Goal: Task Accomplishment & Management: Manage account settings

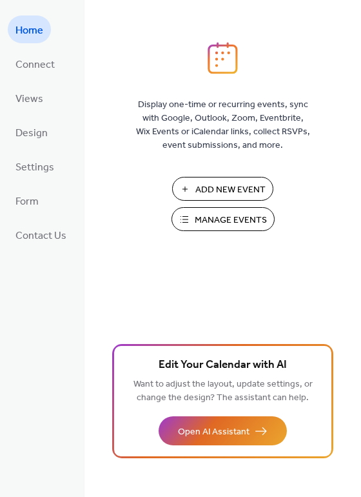
click at [216, 186] on span "Add New Event" at bounding box center [230, 190] width 70 height 14
click at [223, 219] on span "Manage Events" at bounding box center [231, 221] width 72 height 14
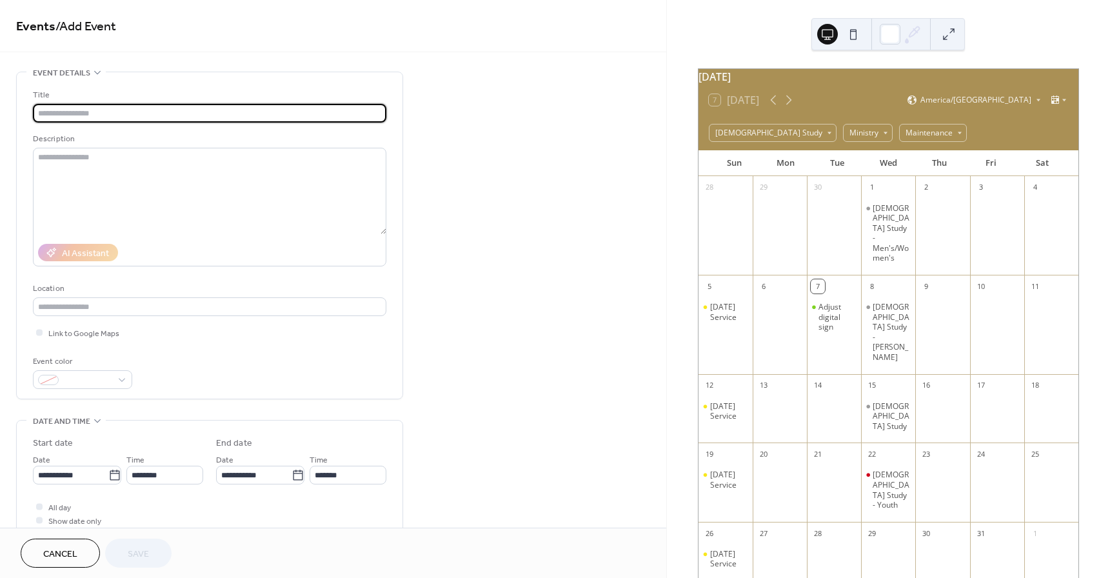
click at [119, 112] on input "text" at bounding box center [210, 113] width 354 height 19
type input "**********"
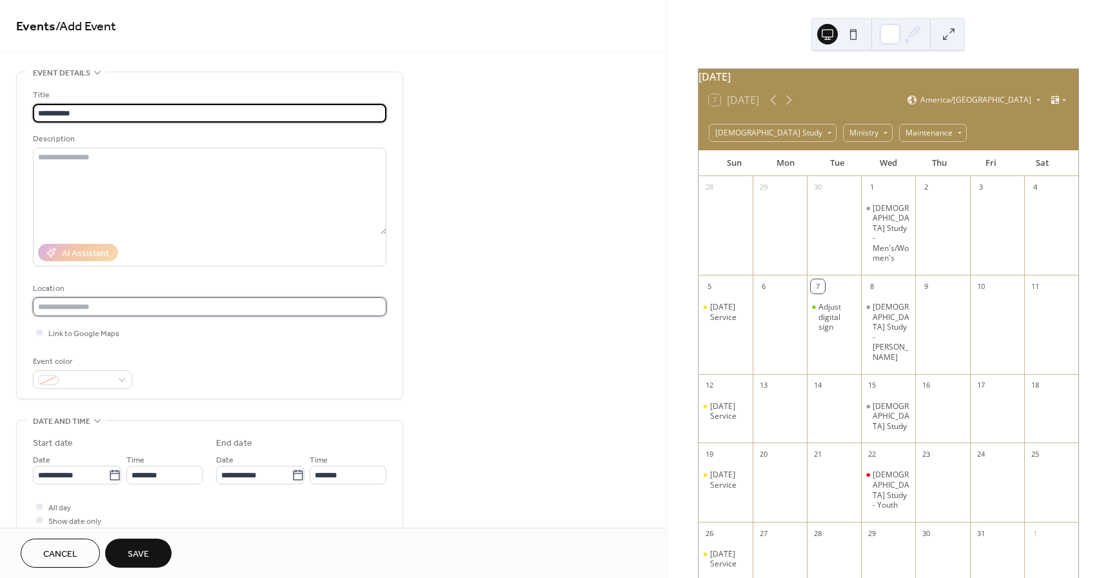
click at [167, 306] on input "text" at bounding box center [210, 306] width 354 height 19
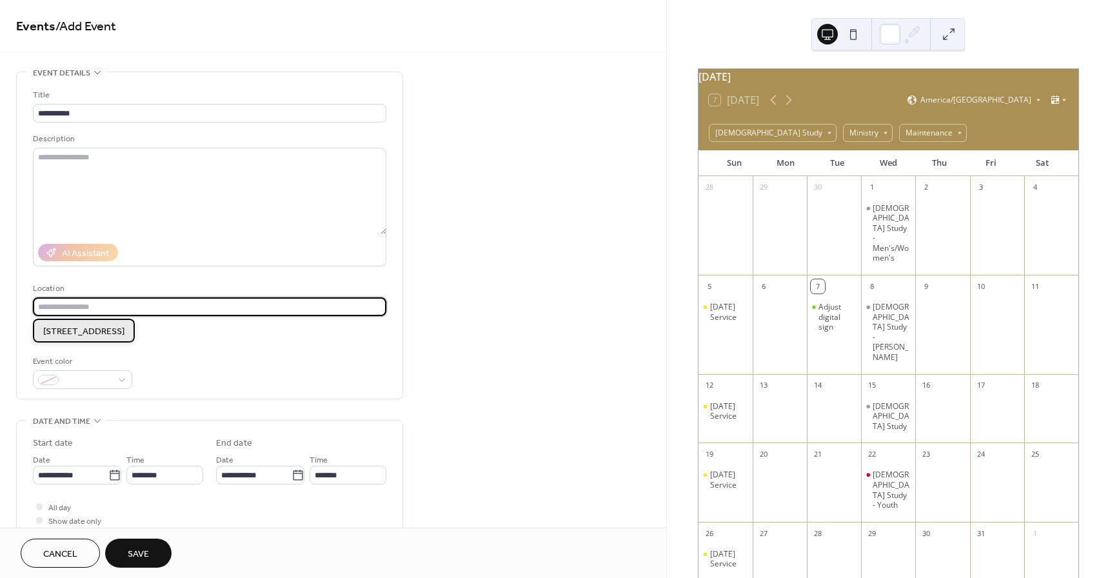
click at [125, 332] on span "1415 E. Broadway gallatin tn" at bounding box center [83, 332] width 81 height 14
type input "**********"
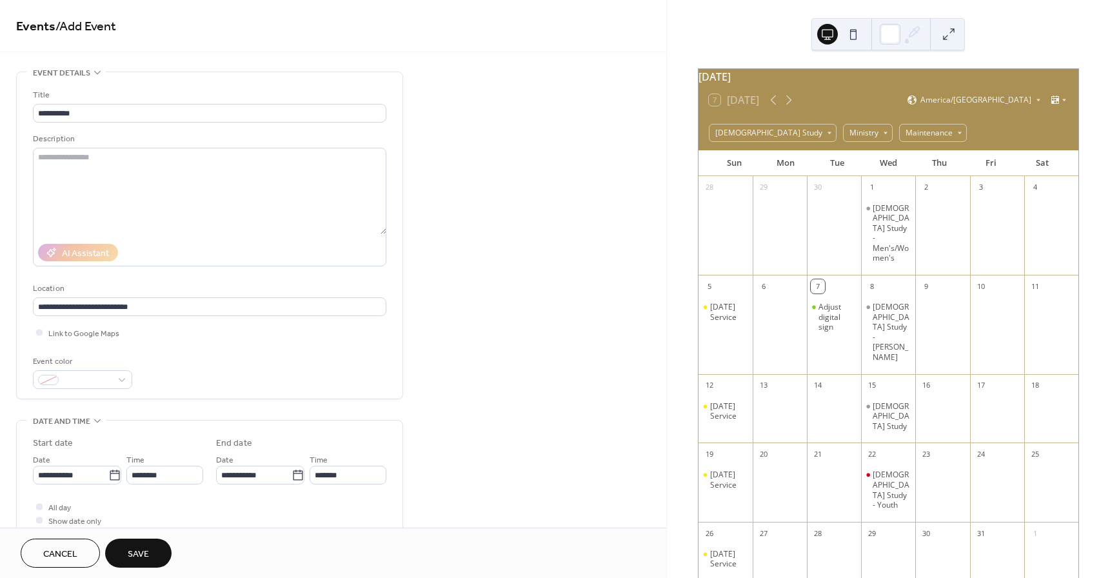
scroll to position [194, 0]
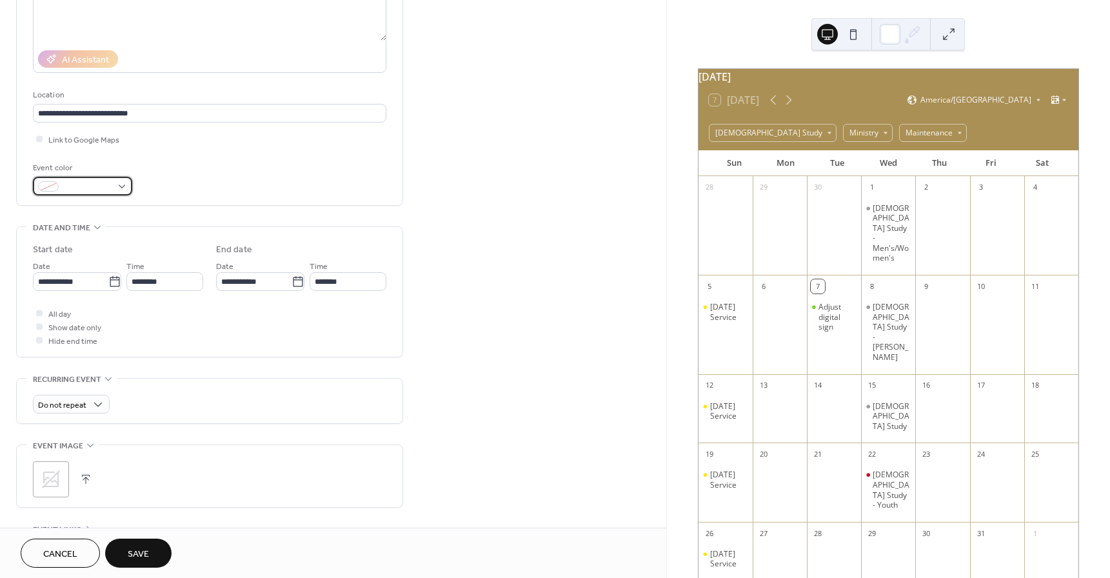
click at [120, 187] on div at bounding box center [82, 186] width 99 height 19
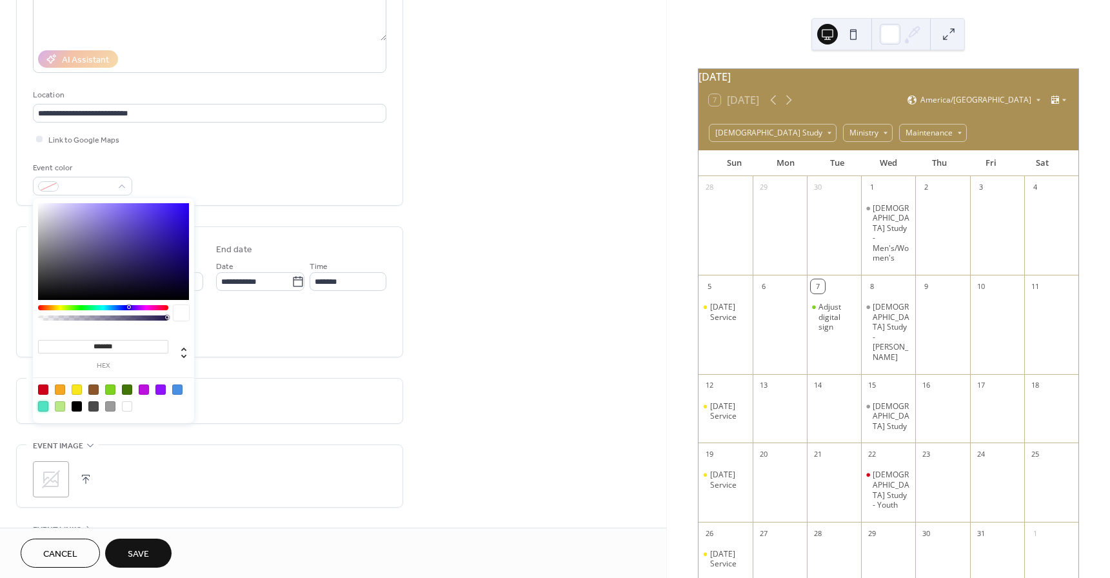
click at [39, 405] on div at bounding box center [43, 406] width 10 height 10
type input "*******"
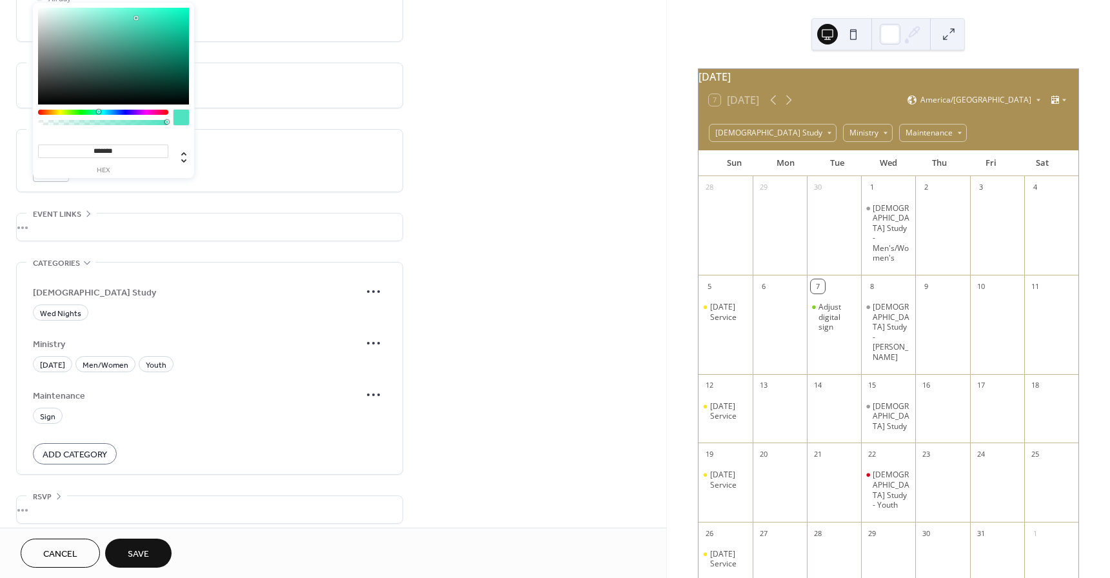
scroll to position [518, 0]
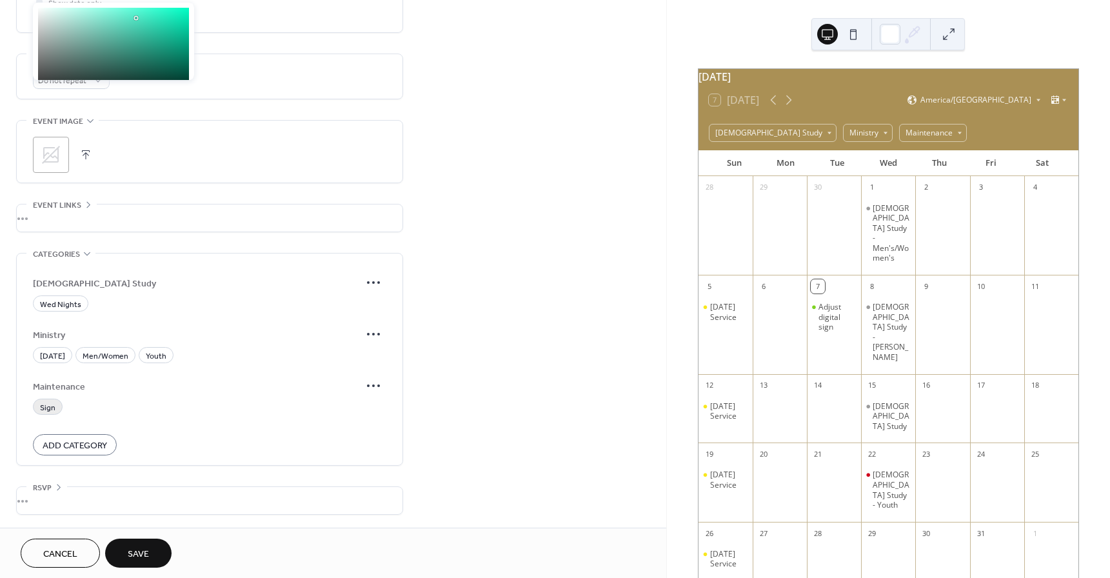
click at [46, 407] on span "Sign" at bounding box center [47, 408] width 15 height 14
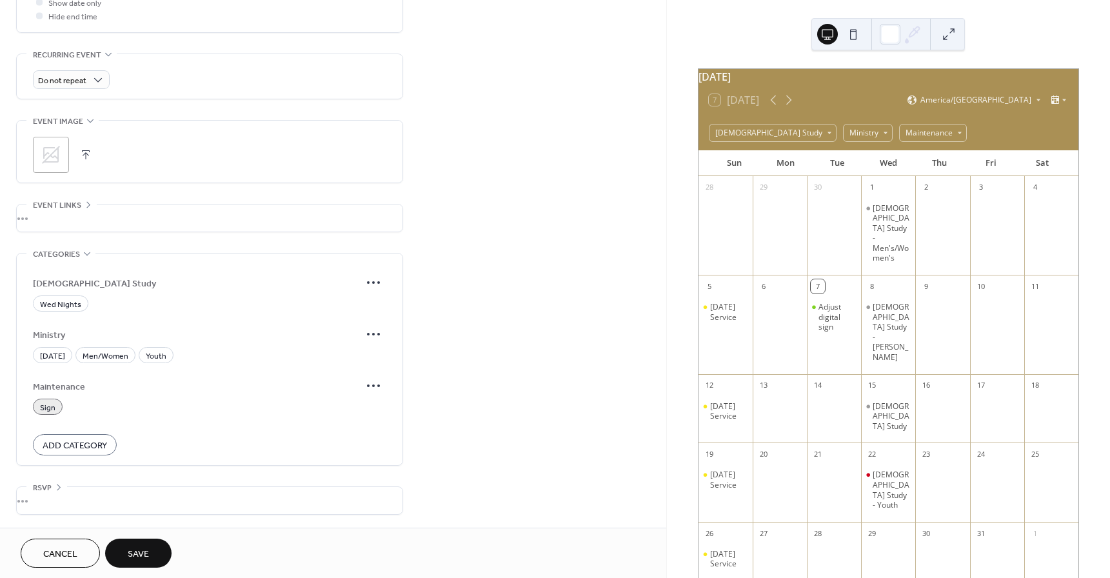
click at [139, 550] on span "Save" at bounding box center [138, 555] width 21 height 14
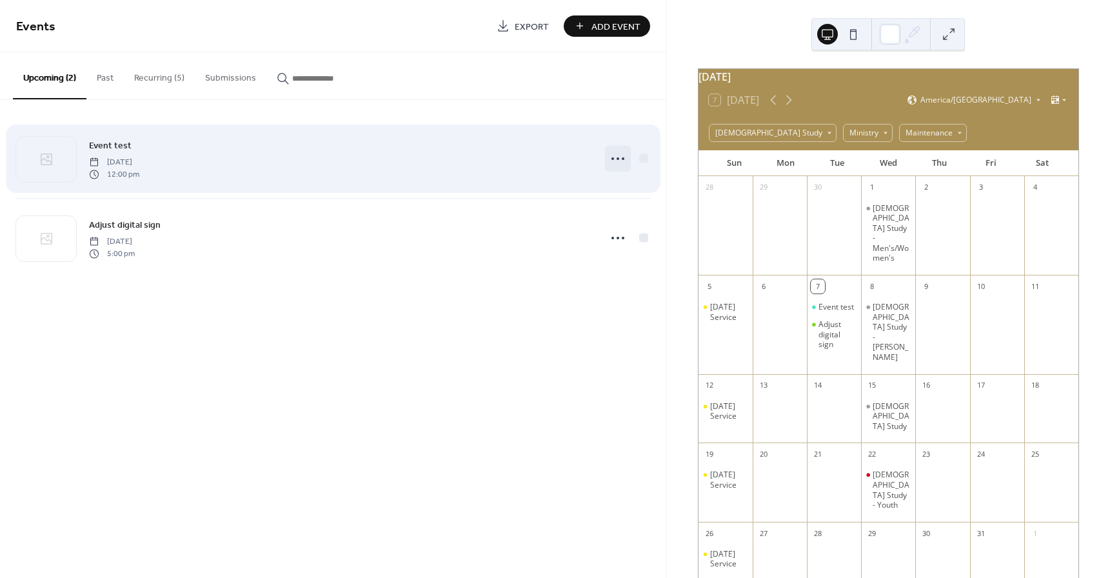
click at [624, 156] on icon at bounding box center [618, 158] width 21 height 21
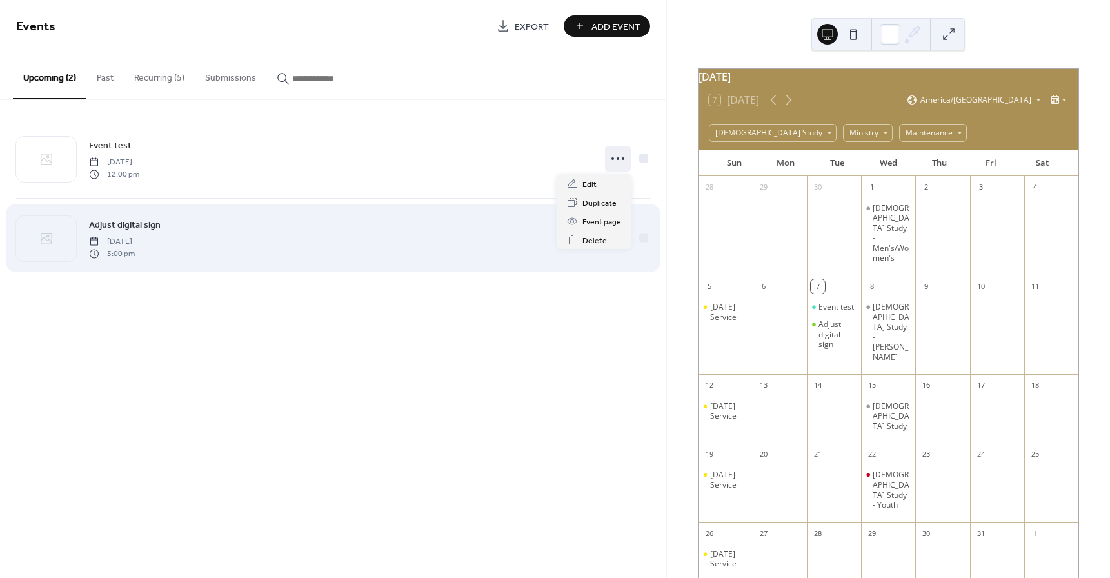
click at [490, 246] on div "Adjust digital sign Tuesday, October 7, 2025 5:00 pm" at bounding box center [340, 237] width 503 height 41
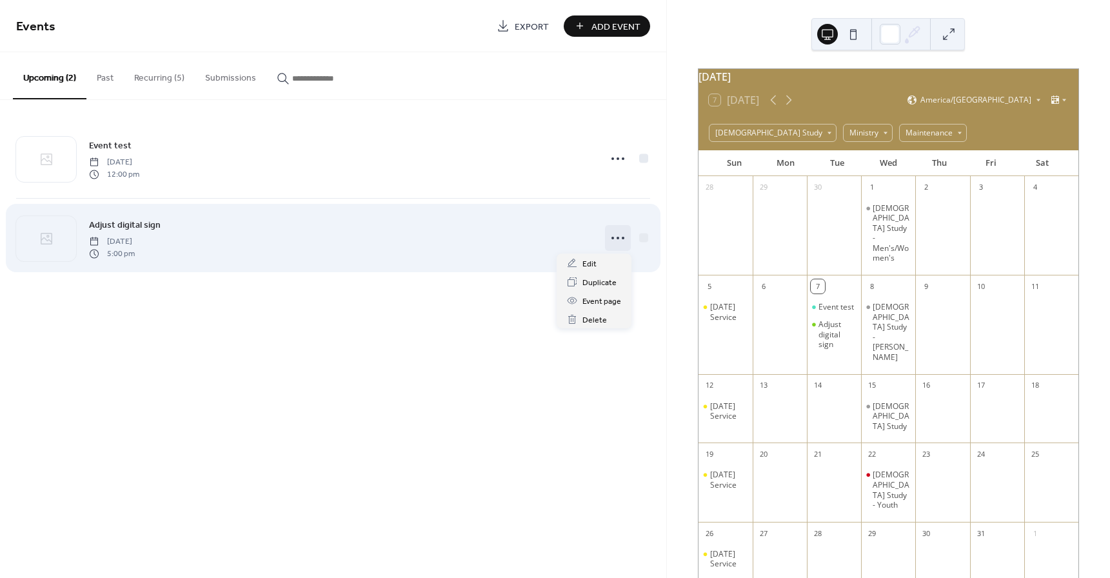
click at [621, 238] on icon at bounding box center [618, 238] width 21 height 21
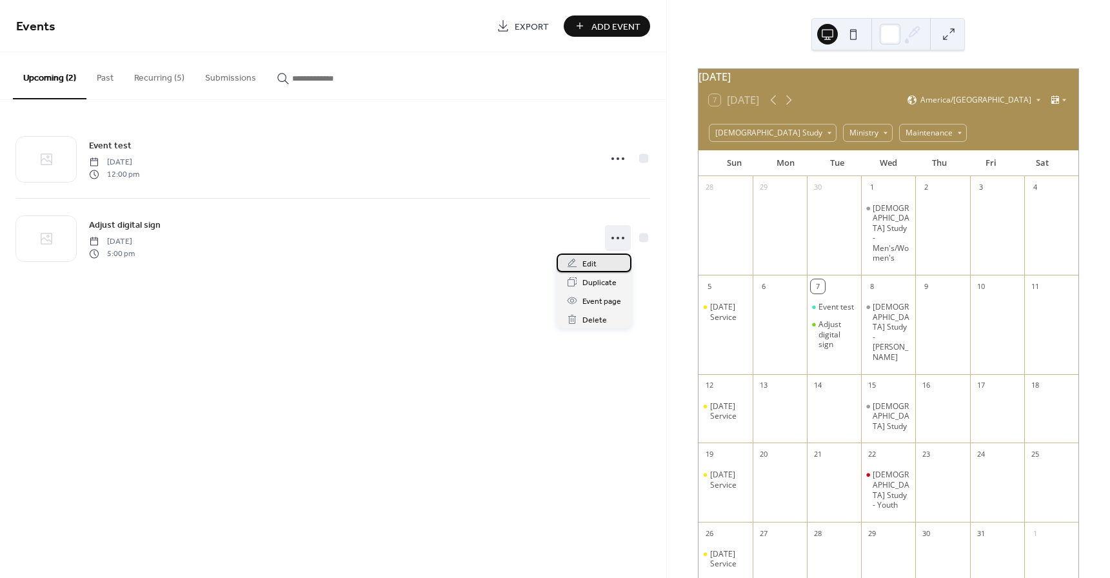
click at [593, 264] on span "Edit" at bounding box center [590, 264] width 14 height 14
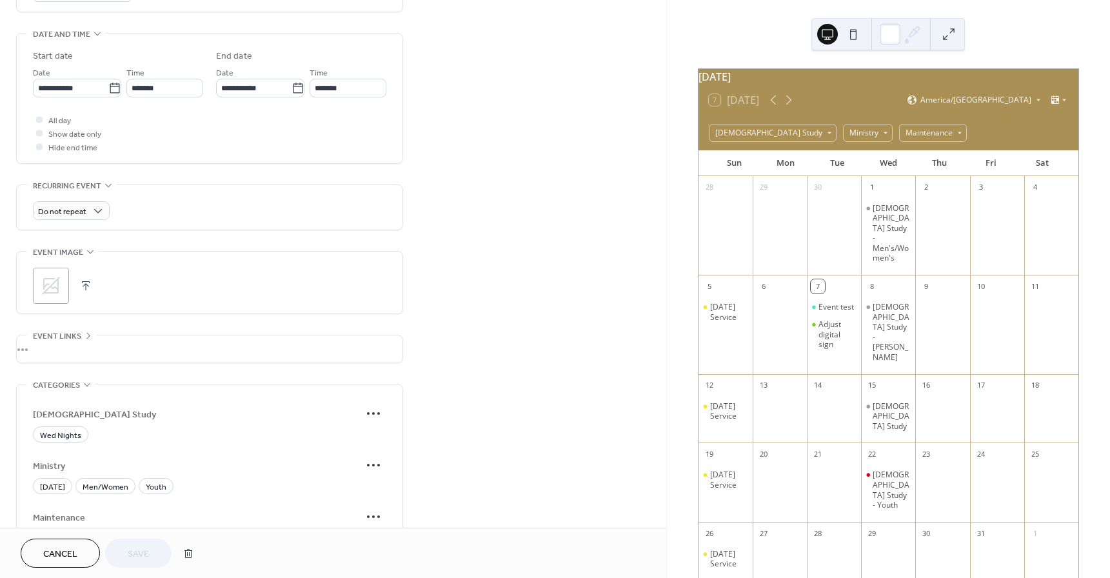
scroll to position [516, 0]
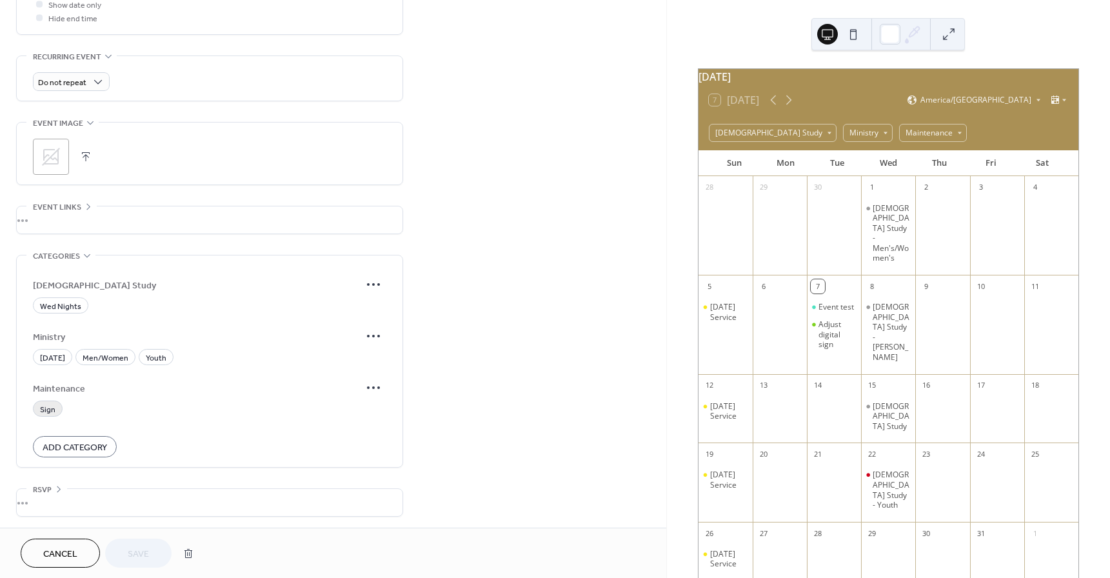
click at [50, 407] on span "Sign" at bounding box center [47, 410] width 15 height 14
click at [144, 552] on span "Save" at bounding box center [138, 555] width 21 height 14
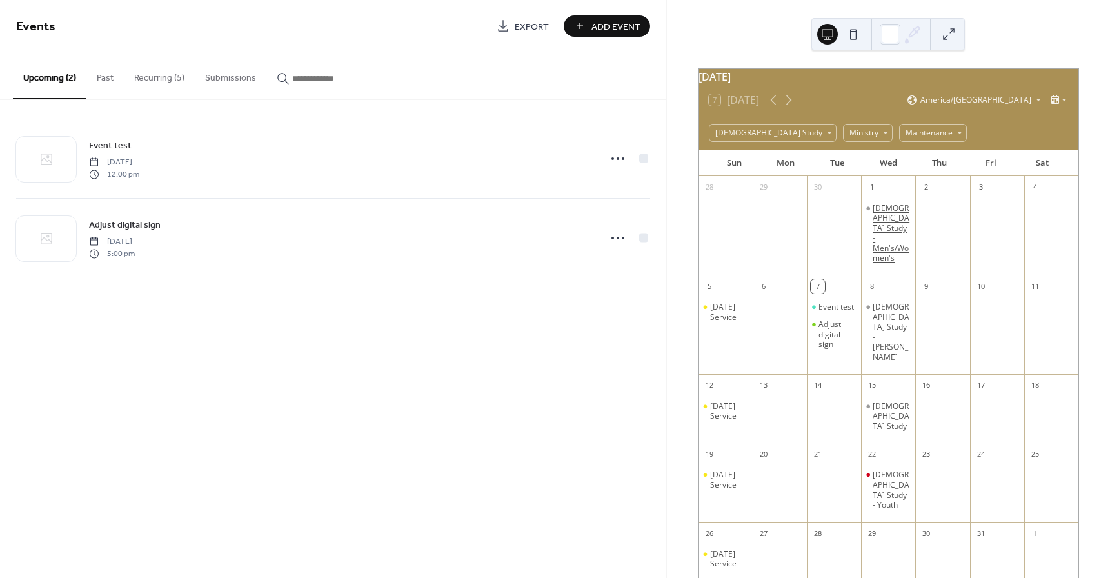
click at [884, 220] on div "Bible Study - Men's/Women's" at bounding box center [891, 233] width 37 height 61
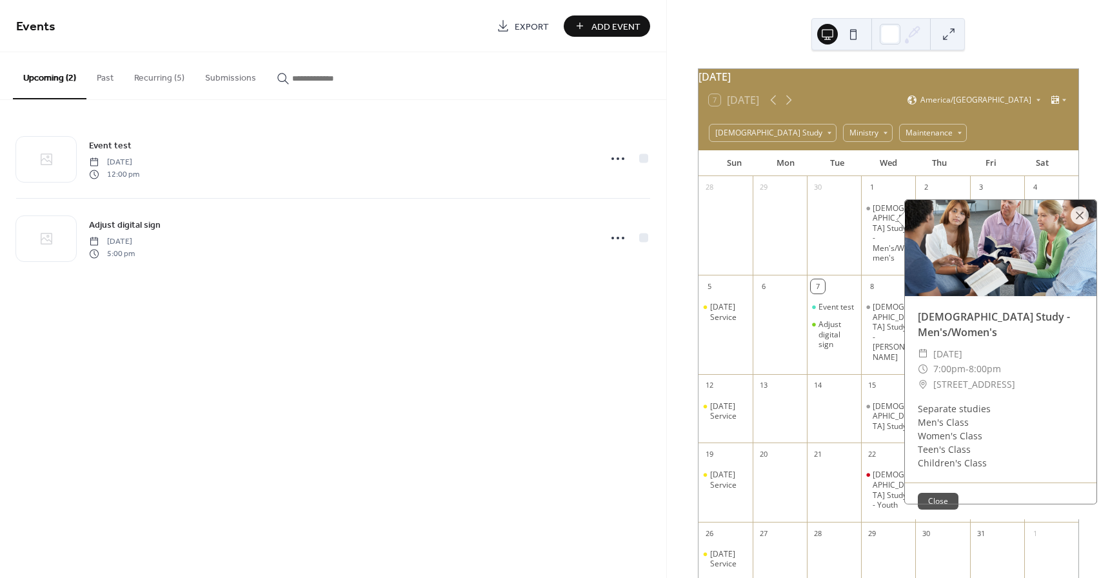
click at [95, 80] on button "Past" at bounding box center [104, 75] width 37 height 46
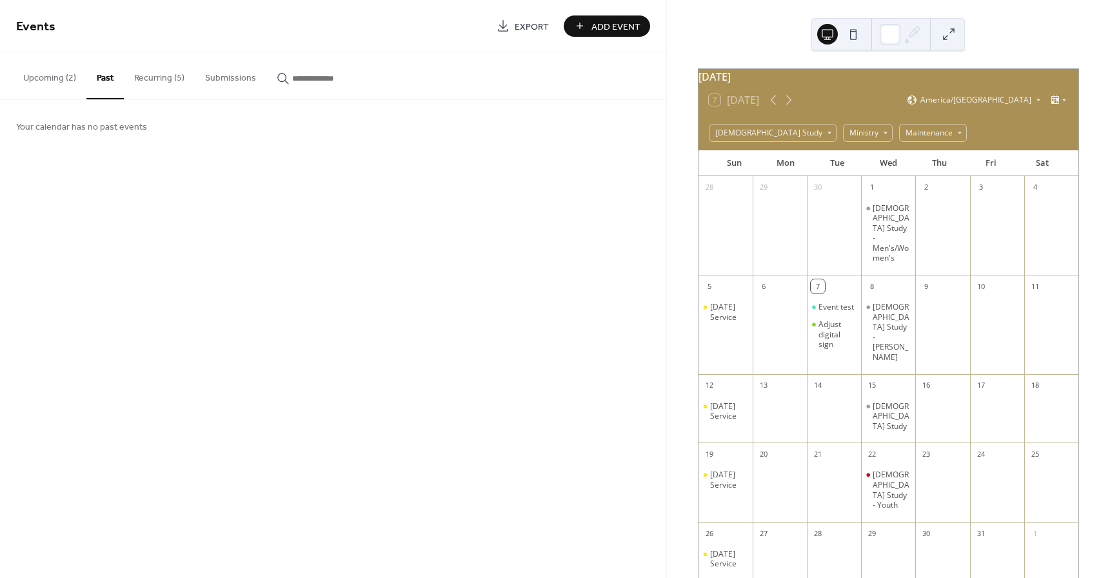
click at [159, 79] on button "Recurring (5)" at bounding box center [159, 75] width 71 height 46
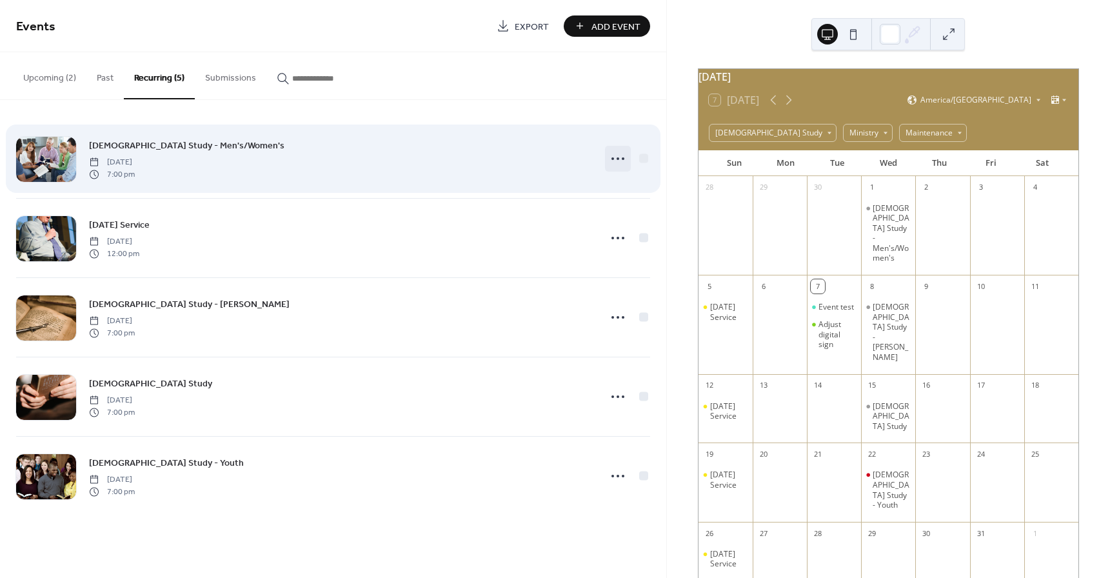
click at [617, 157] on icon at bounding box center [618, 158] width 21 height 21
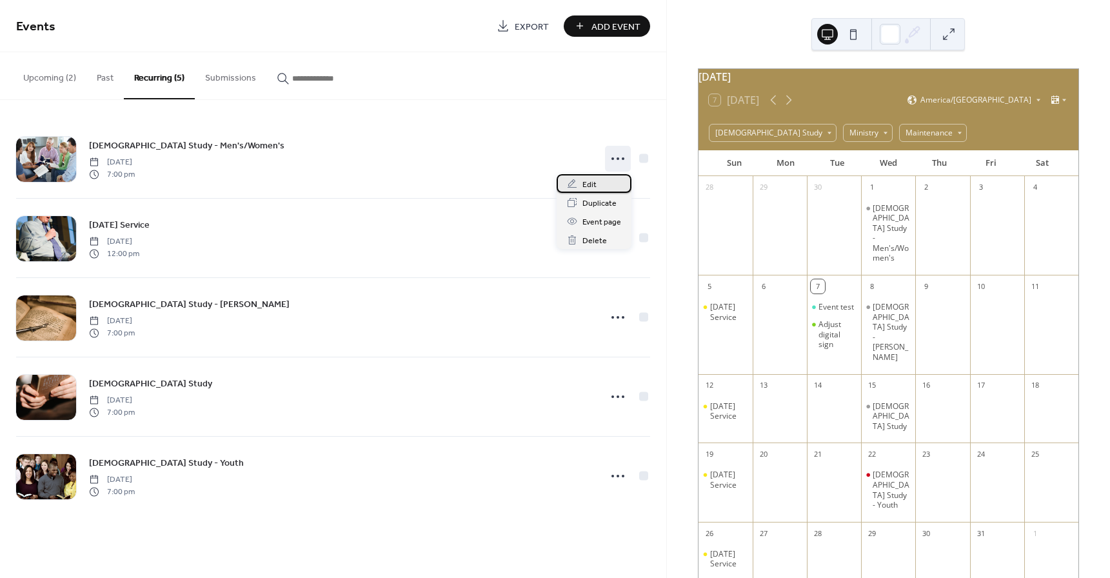
click at [591, 183] on span "Edit" at bounding box center [590, 185] width 14 height 14
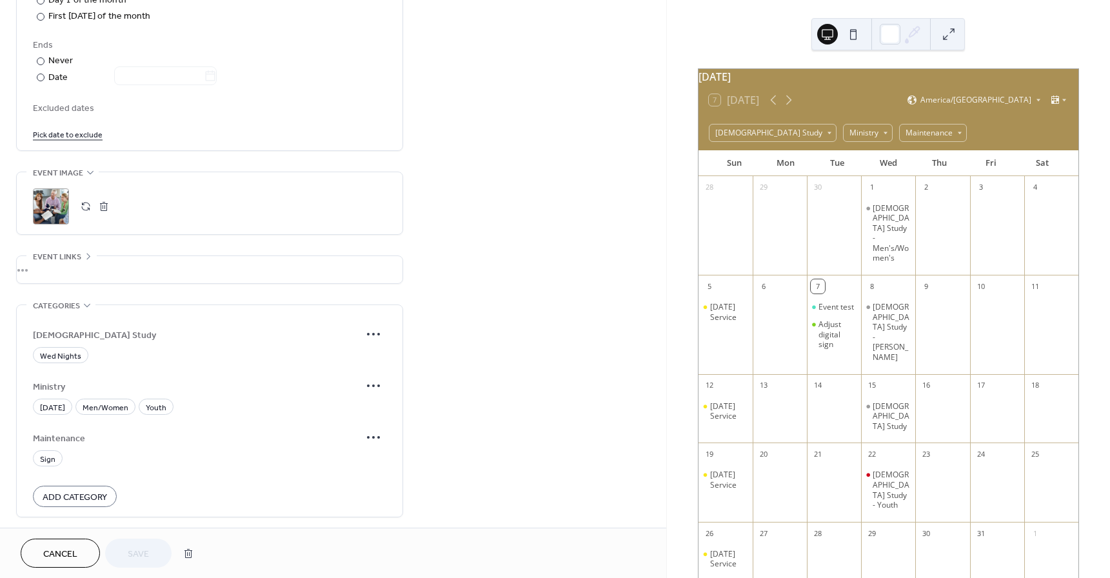
scroll to position [757, 0]
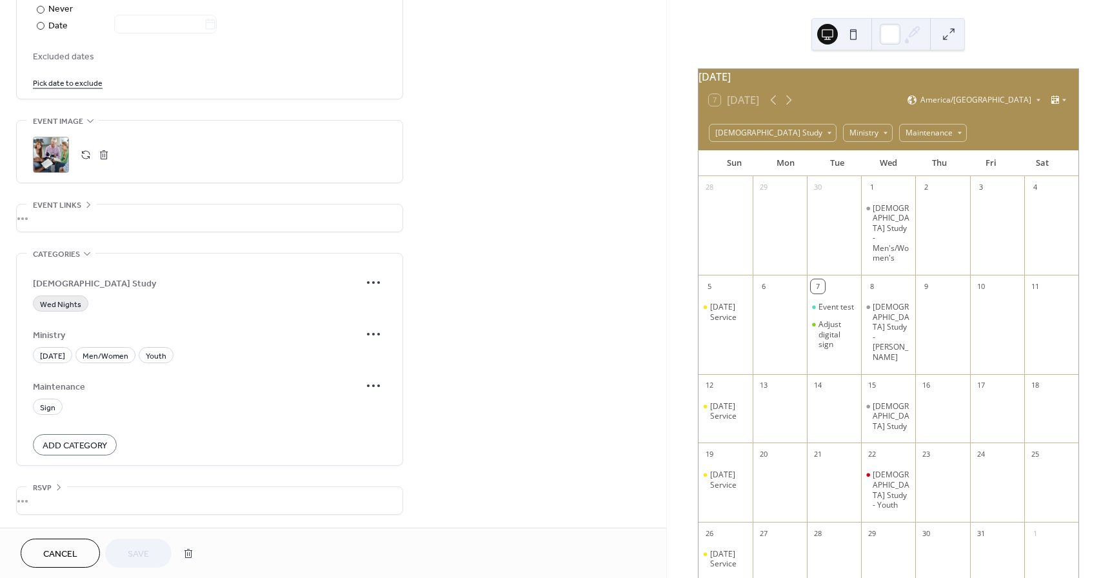
click at [69, 304] on span "Wed Nights" at bounding box center [60, 305] width 41 height 14
click at [56, 283] on span "[DEMOGRAPHIC_DATA] Study" at bounding box center [197, 284] width 328 height 14
click at [143, 552] on span "Save" at bounding box center [138, 555] width 21 height 14
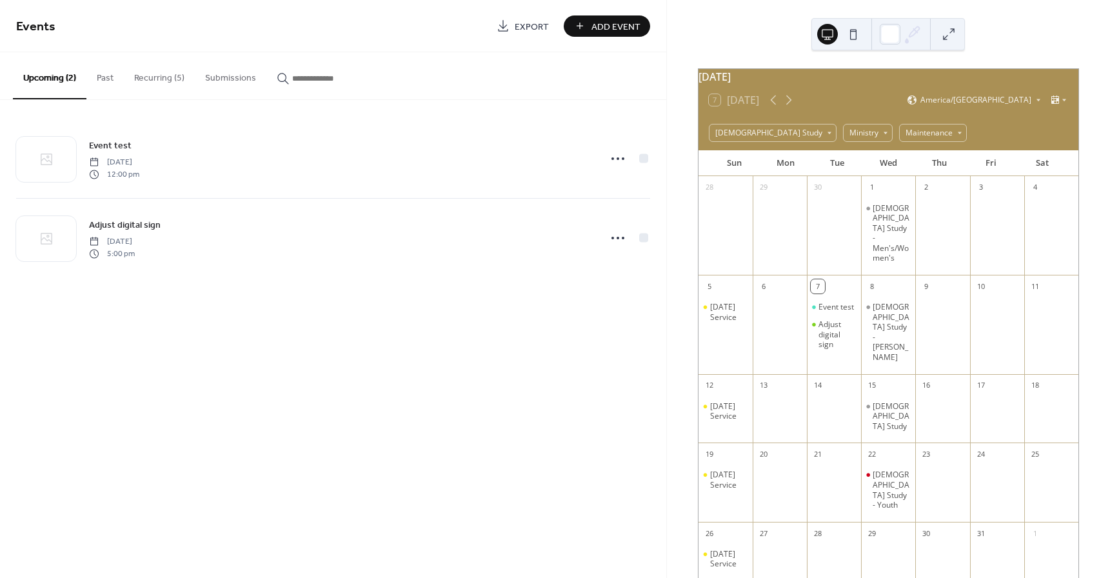
click at [159, 76] on button "Recurring (5)" at bounding box center [159, 75] width 71 height 46
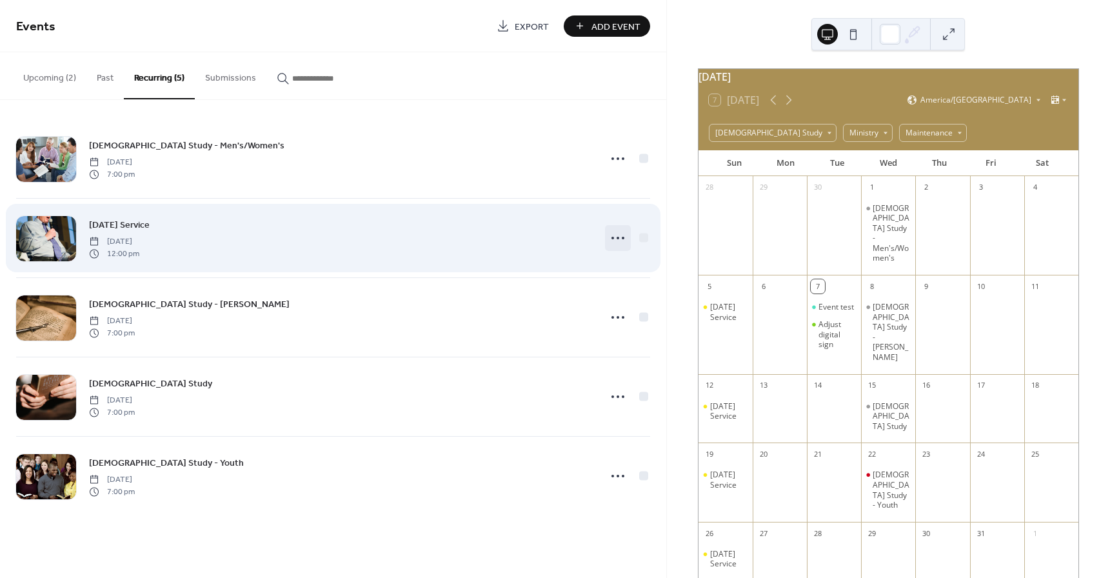
click at [623, 235] on icon at bounding box center [618, 238] width 21 height 21
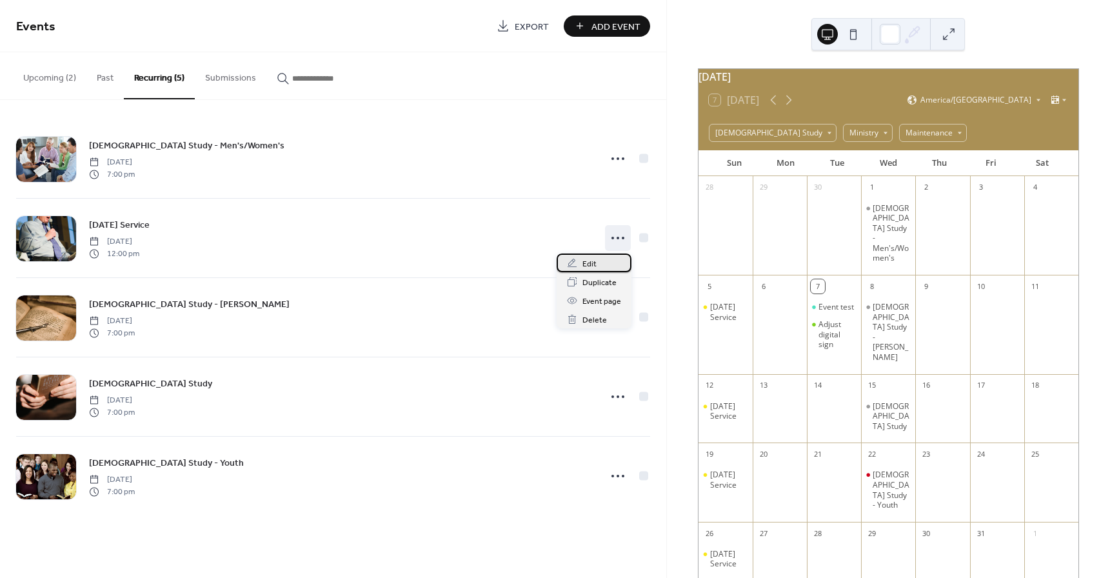
click at [585, 261] on span "Edit" at bounding box center [590, 264] width 14 height 14
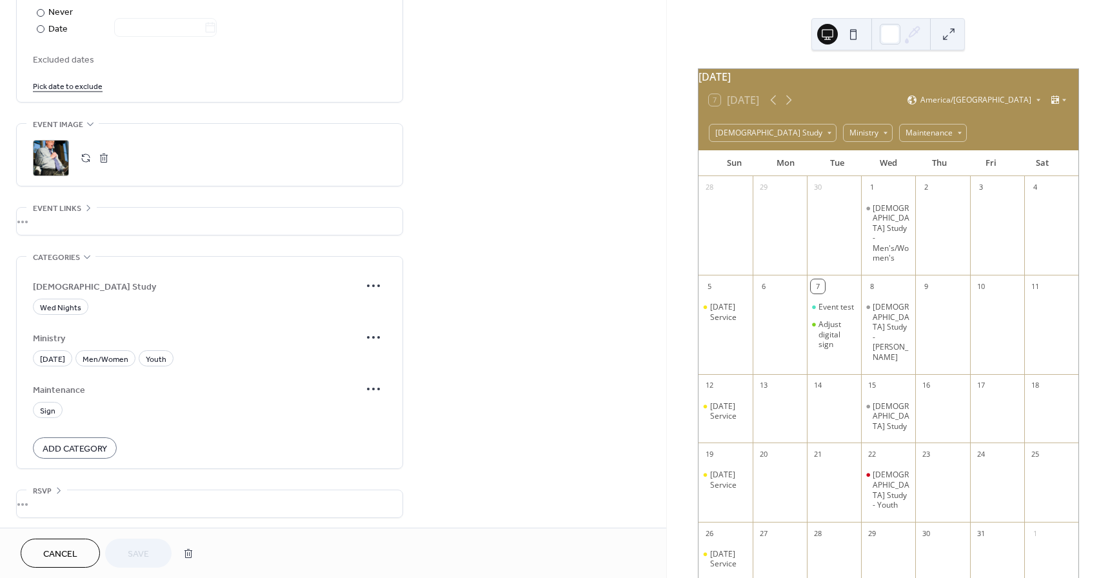
scroll to position [743, 0]
click at [54, 355] on span "Sunday" at bounding box center [52, 357] width 25 height 14
click at [149, 555] on span "Save" at bounding box center [138, 555] width 21 height 14
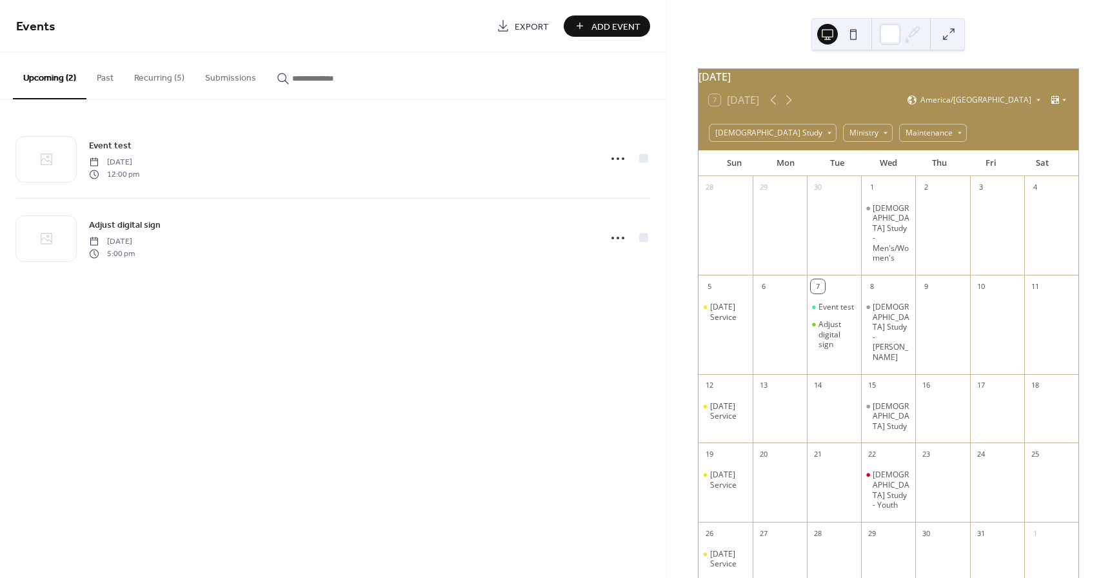
click at [153, 77] on button "Recurring (5)" at bounding box center [159, 75] width 71 height 46
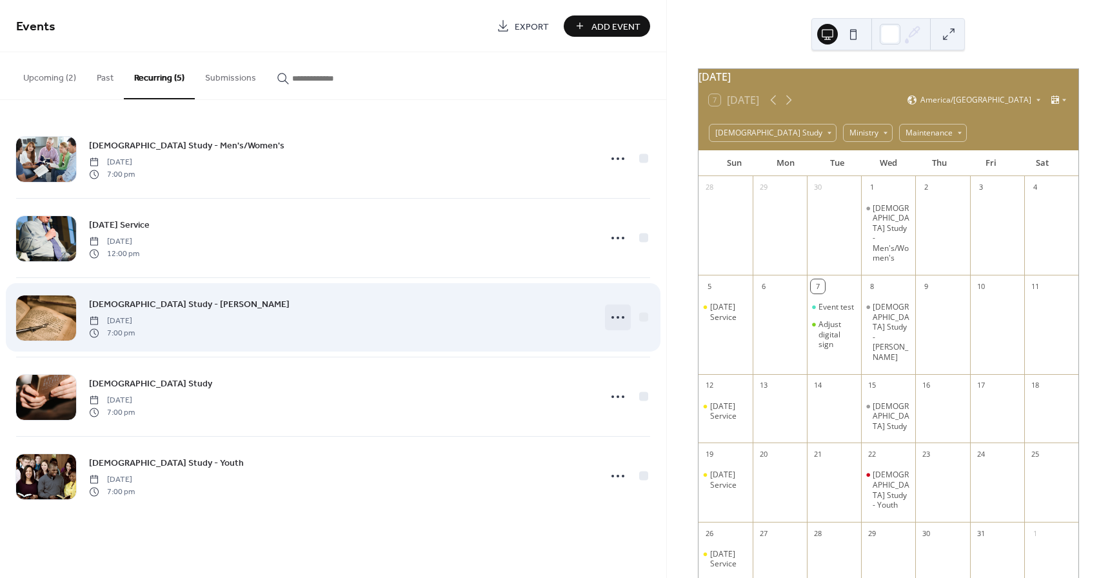
click at [620, 315] on icon at bounding box center [618, 317] width 21 height 21
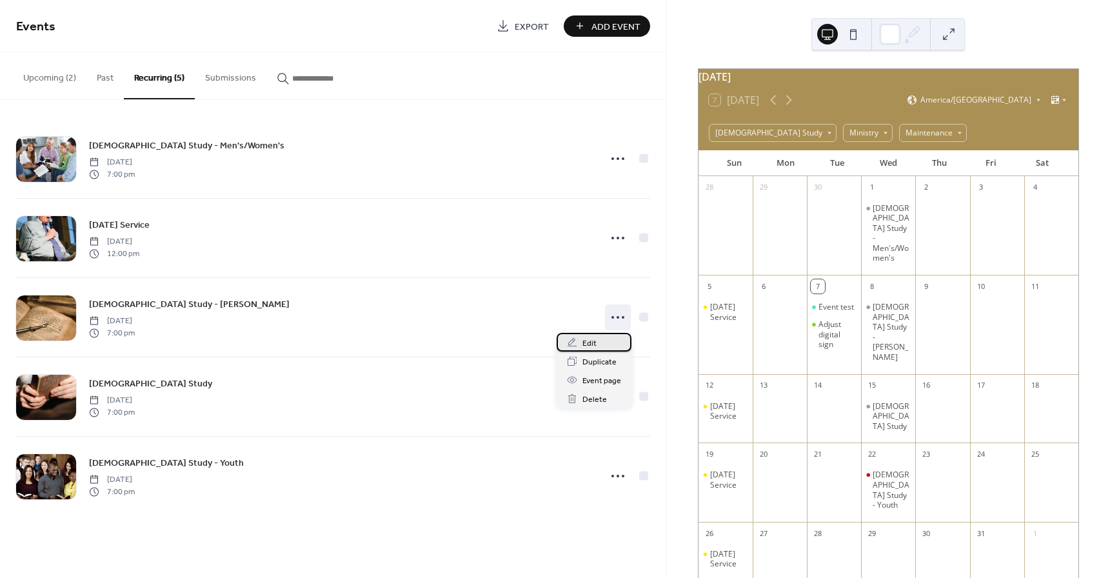
click at [592, 341] on span "Edit" at bounding box center [590, 344] width 14 height 14
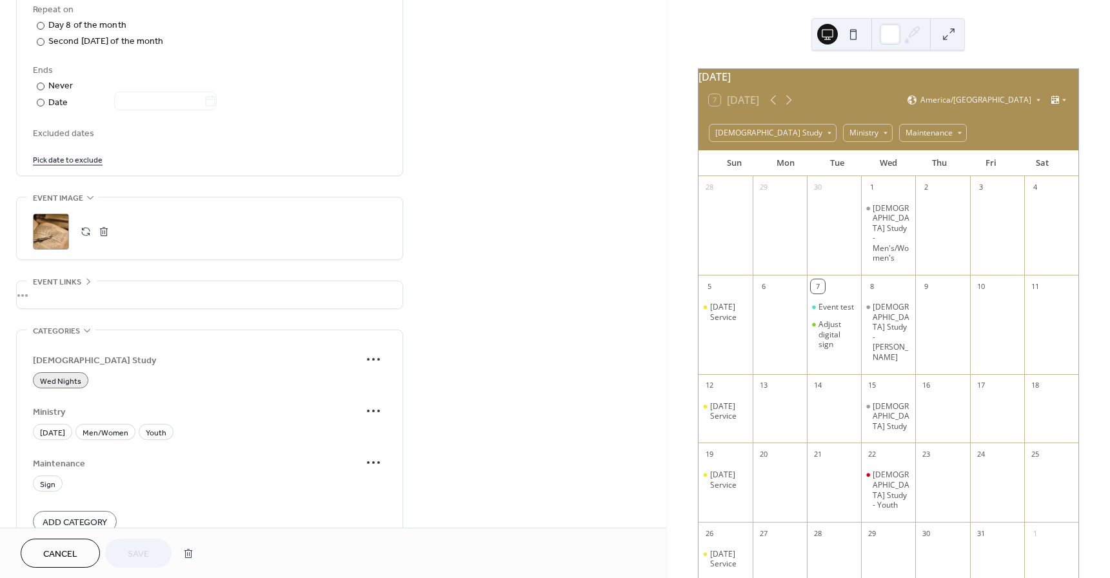
scroll to position [757, 0]
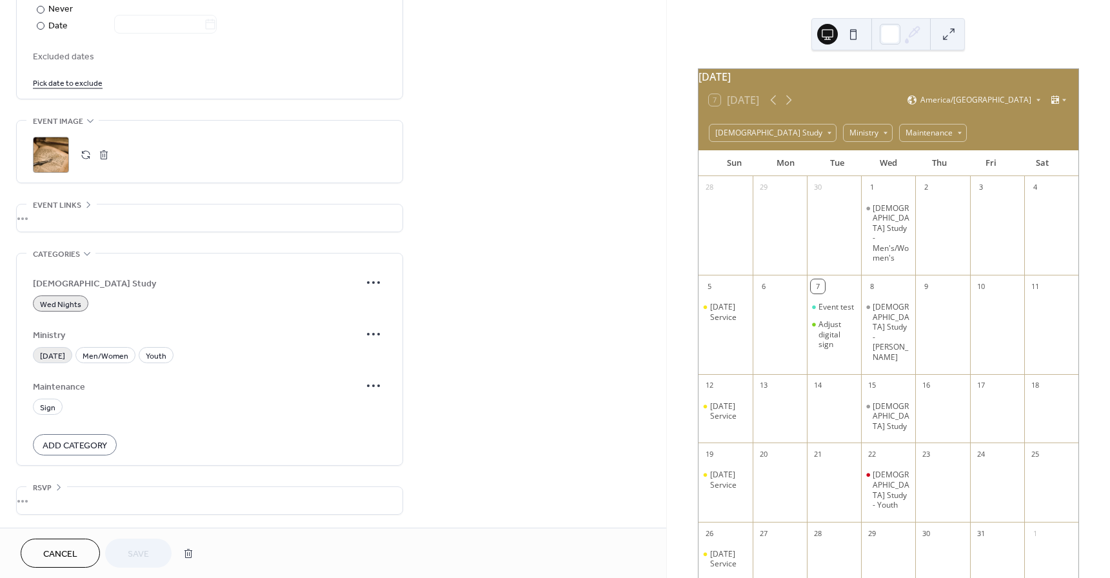
click at [60, 355] on span "[DATE]" at bounding box center [52, 357] width 25 height 14
click at [53, 358] on span "[DATE]" at bounding box center [52, 357] width 25 height 14
click at [67, 305] on span "Wed Nights" at bounding box center [60, 305] width 41 height 14
click at [74, 303] on span "Wed Nights" at bounding box center [60, 305] width 41 height 14
click at [141, 553] on span "Save" at bounding box center [138, 555] width 21 height 14
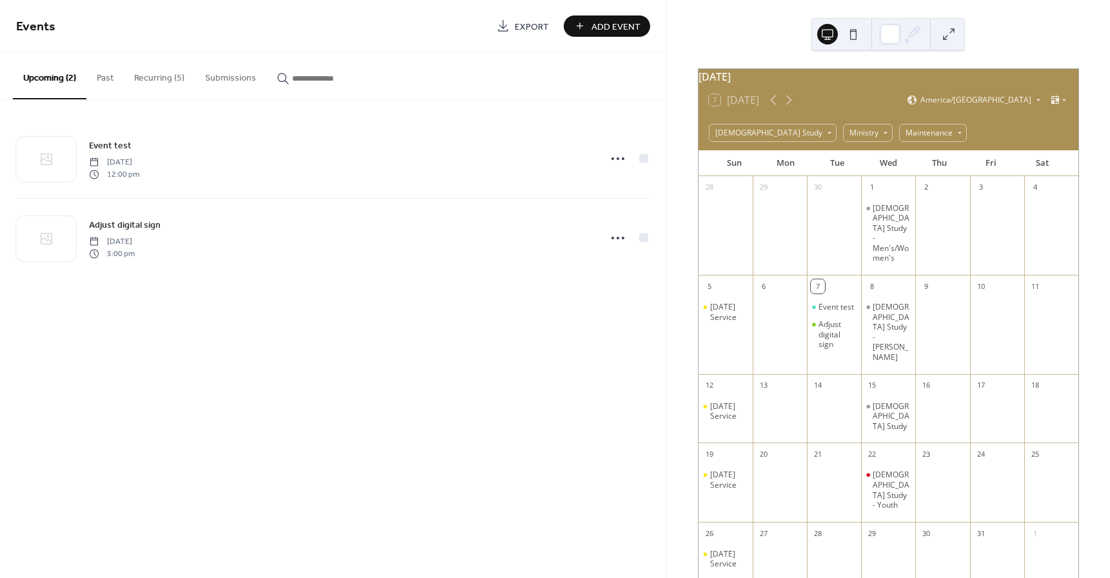
click at [144, 77] on button "Recurring (5)" at bounding box center [159, 75] width 71 height 46
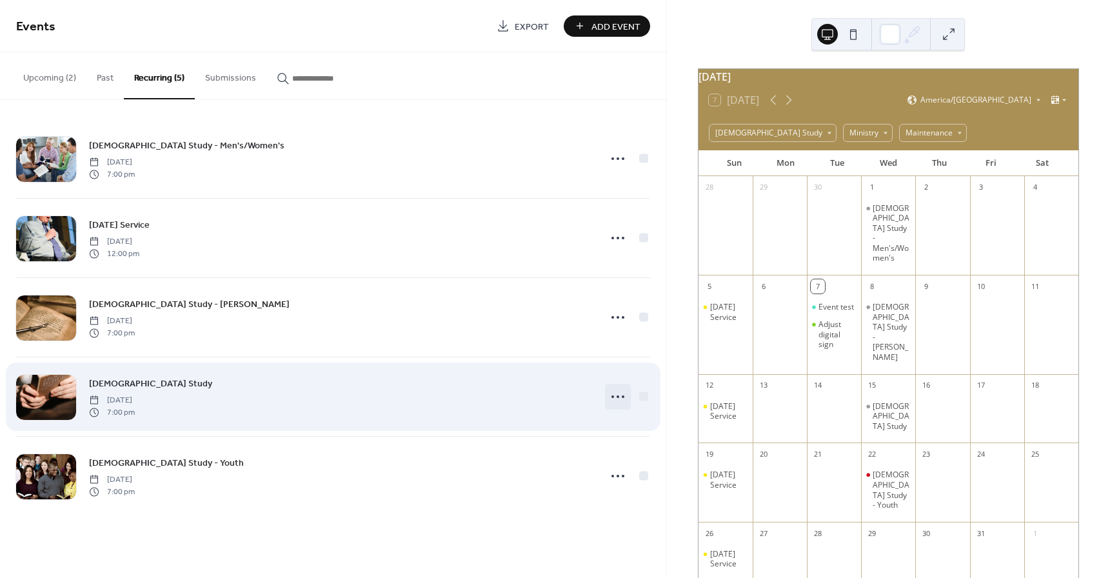
click at [613, 395] on icon at bounding box center [618, 396] width 21 height 21
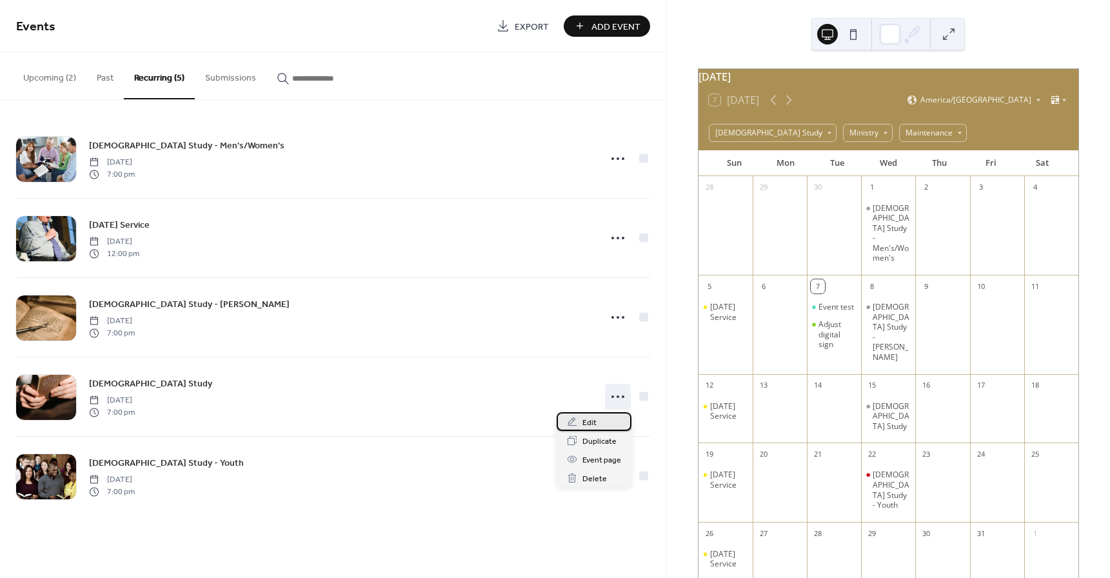
click at [590, 421] on span "Edit" at bounding box center [590, 423] width 14 height 14
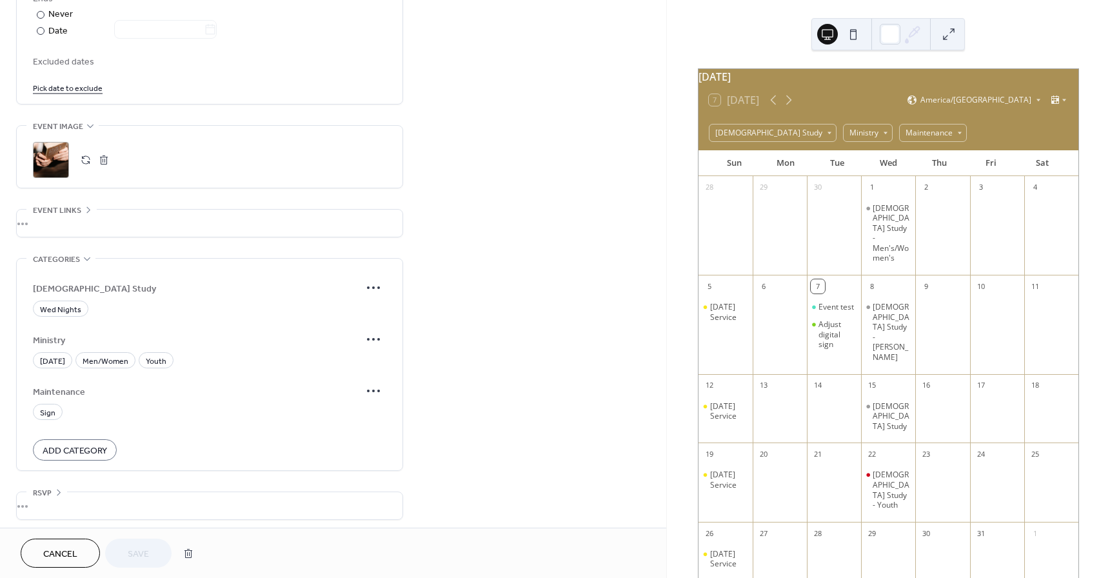
scroll to position [757, 0]
click at [103, 355] on span "Men/Women" at bounding box center [106, 357] width 46 height 14
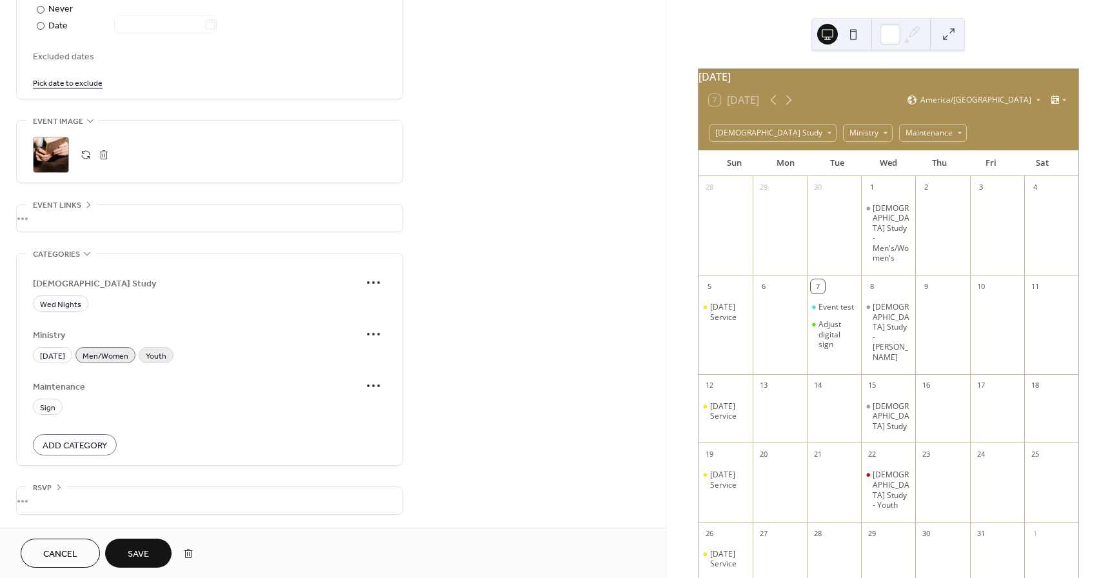
click at [150, 352] on span "Youth" at bounding box center [156, 357] width 21 height 14
click at [109, 359] on span "Men/Women" at bounding box center [106, 357] width 46 height 14
click at [74, 303] on span "Wed Nights" at bounding box center [60, 305] width 41 height 14
click at [135, 552] on span "Save" at bounding box center [138, 555] width 21 height 14
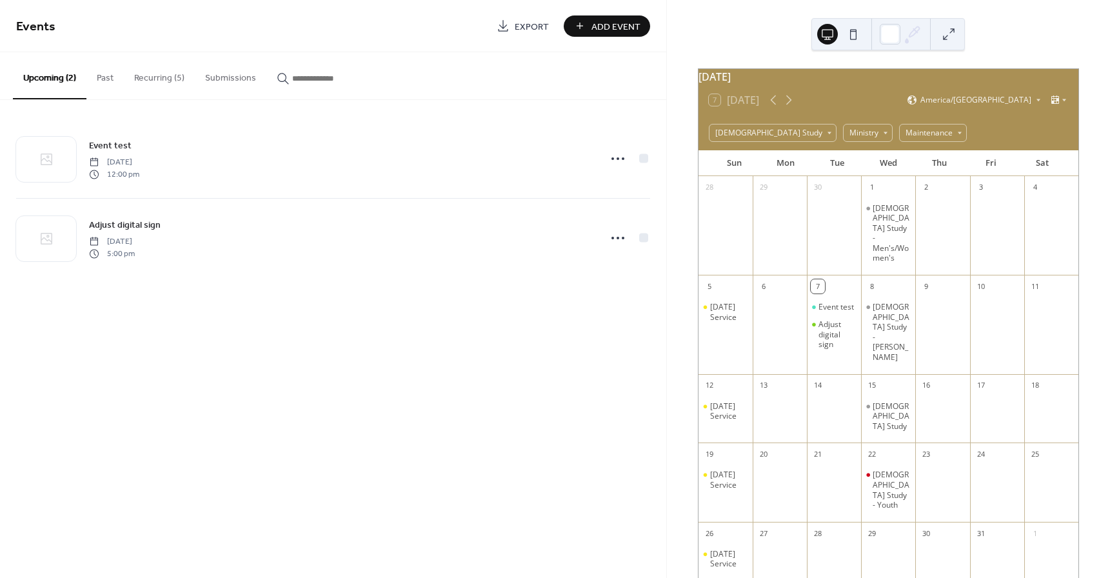
click at [166, 81] on button "Recurring (5)" at bounding box center [159, 75] width 71 height 46
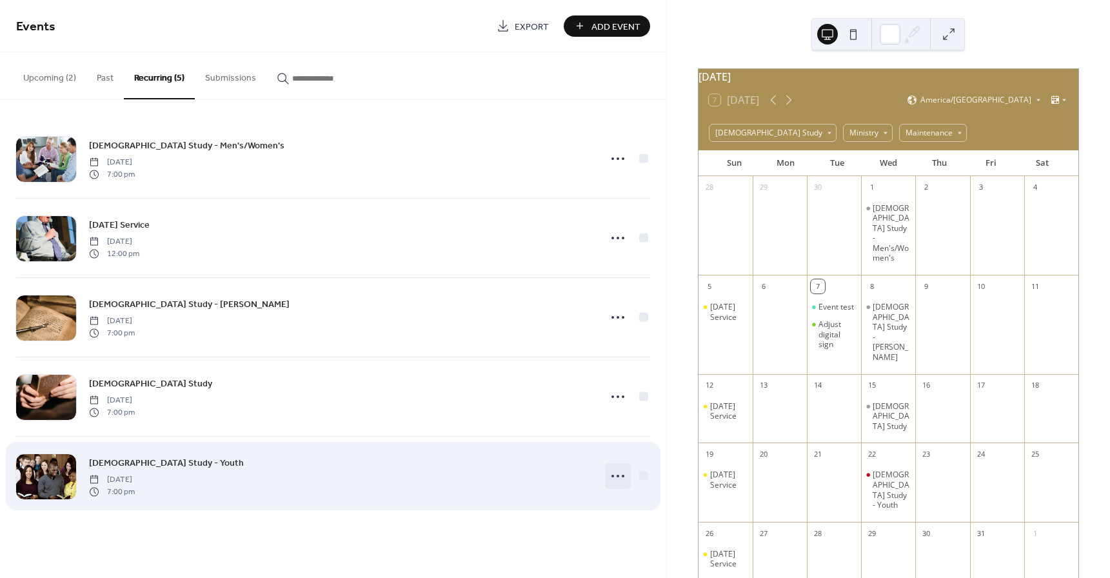
click at [621, 476] on icon at bounding box center [618, 476] width 21 height 21
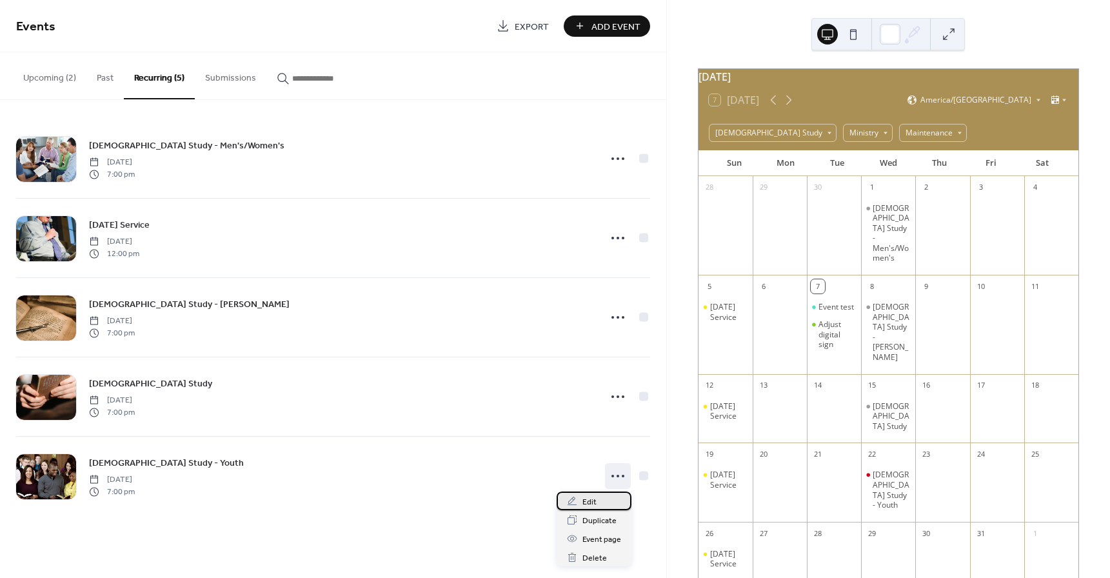
click at [592, 499] on span "Edit" at bounding box center [590, 502] width 14 height 14
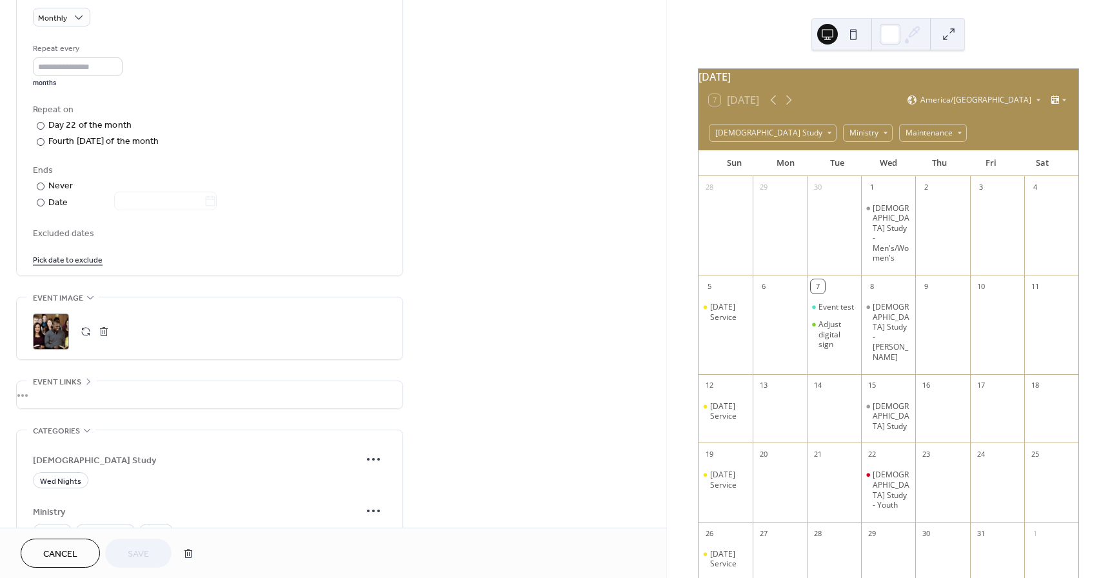
scroll to position [757, 0]
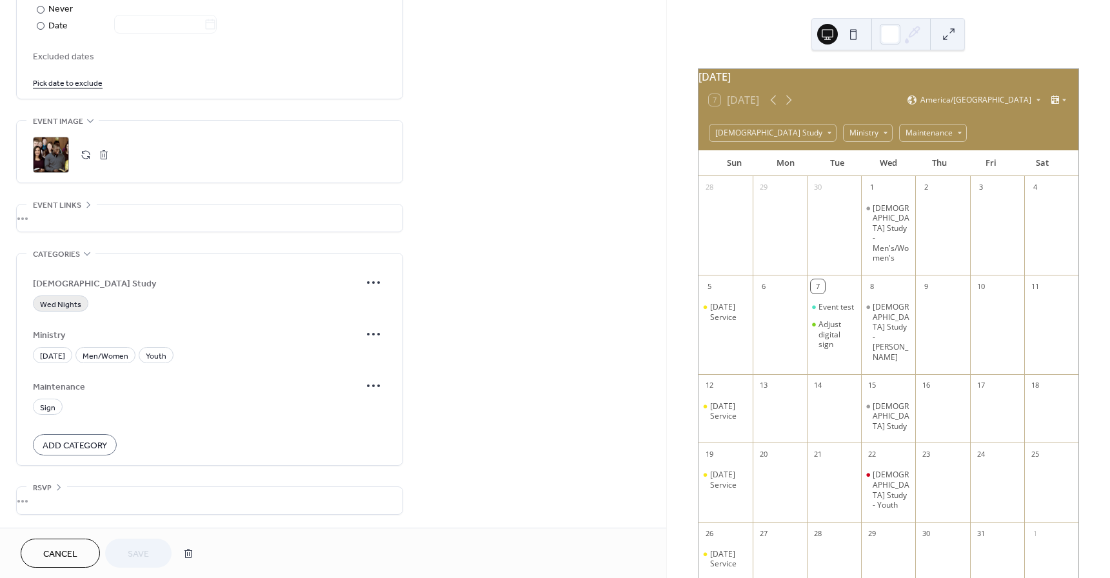
click at [68, 301] on span "Wed Nights" at bounding box center [60, 305] width 41 height 14
click at [161, 351] on span "Youth" at bounding box center [156, 357] width 21 height 14
click at [153, 553] on button "Save" at bounding box center [138, 553] width 66 height 29
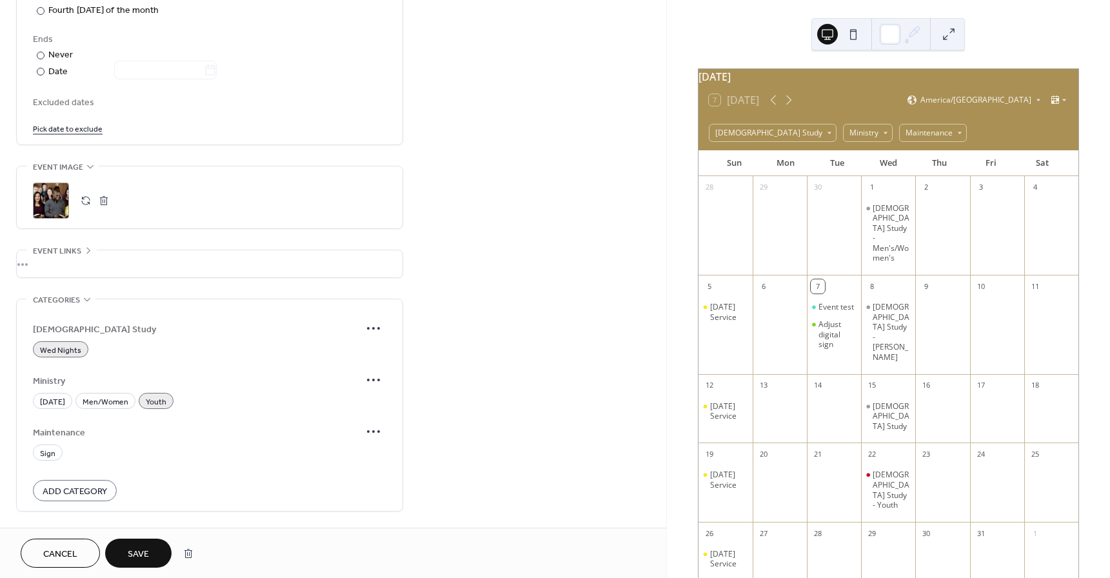
scroll to position [803, 0]
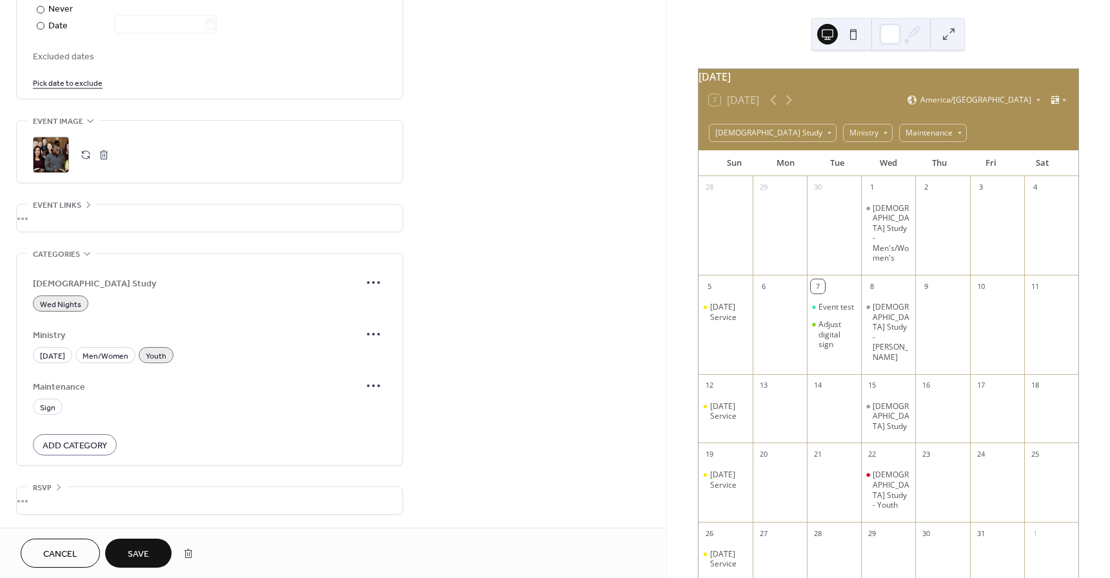
click at [145, 551] on span "Save" at bounding box center [138, 555] width 21 height 14
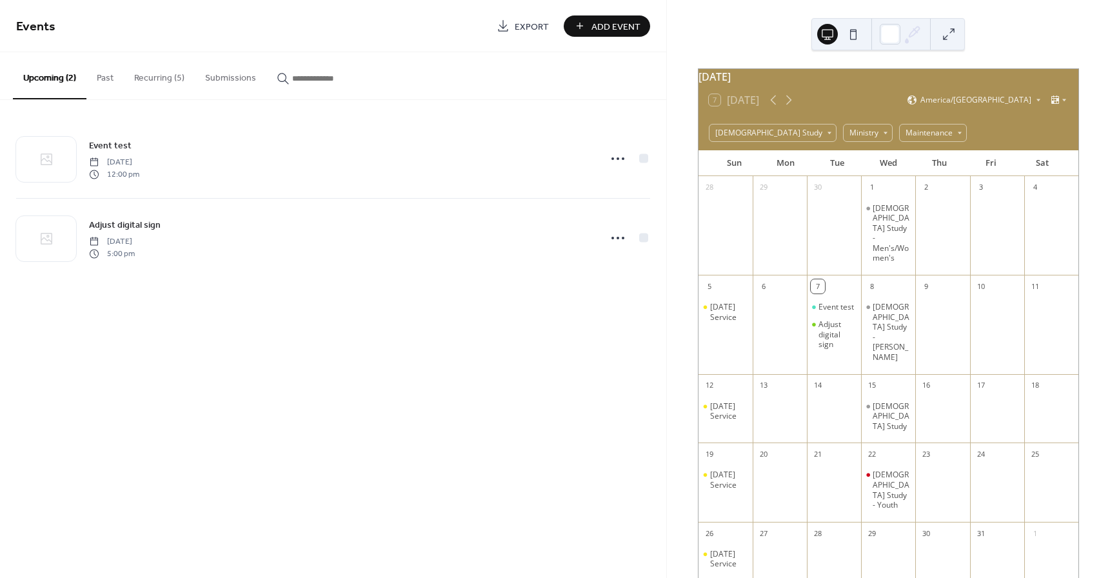
click at [165, 77] on button "Recurring (5)" at bounding box center [159, 75] width 71 height 46
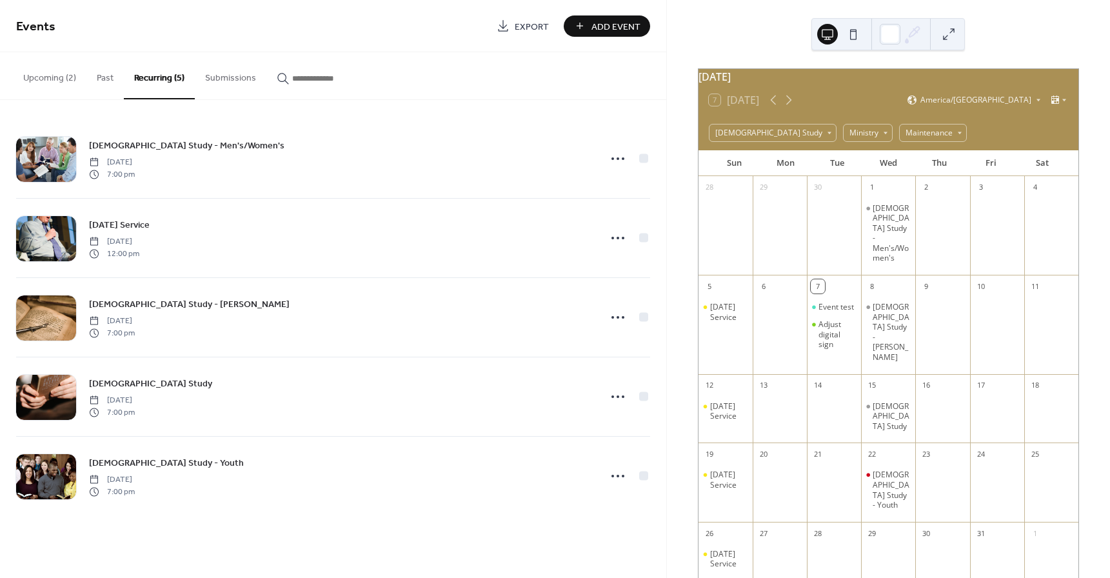
click at [55, 78] on button "Upcoming (2)" at bounding box center [50, 75] width 74 height 46
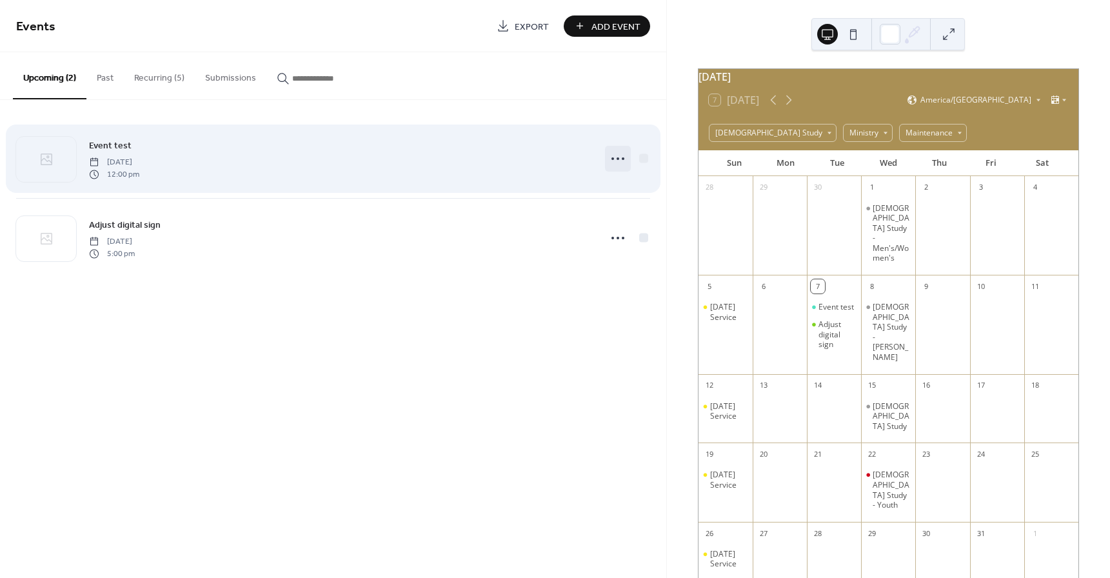
click at [616, 161] on icon at bounding box center [618, 158] width 21 height 21
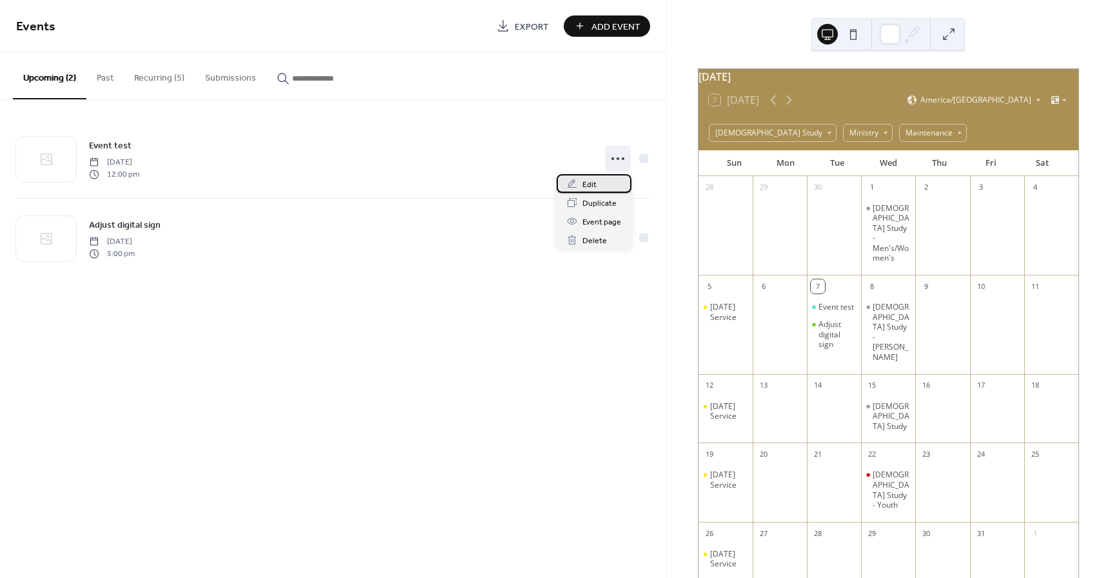
click at [595, 186] on span "Edit" at bounding box center [590, 185] width 14 height 14
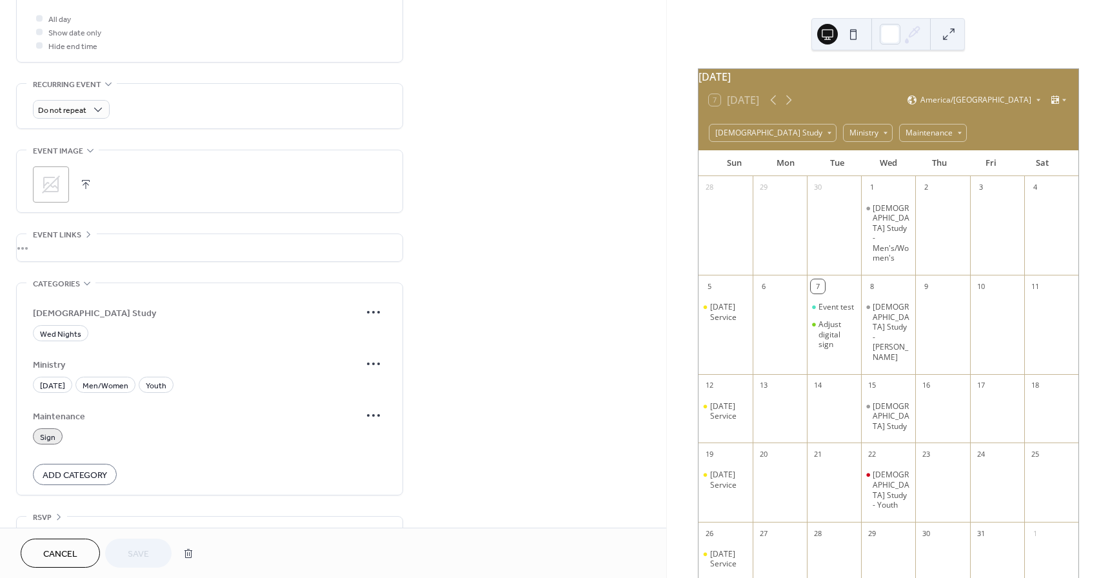
scroll to position [518, 0]
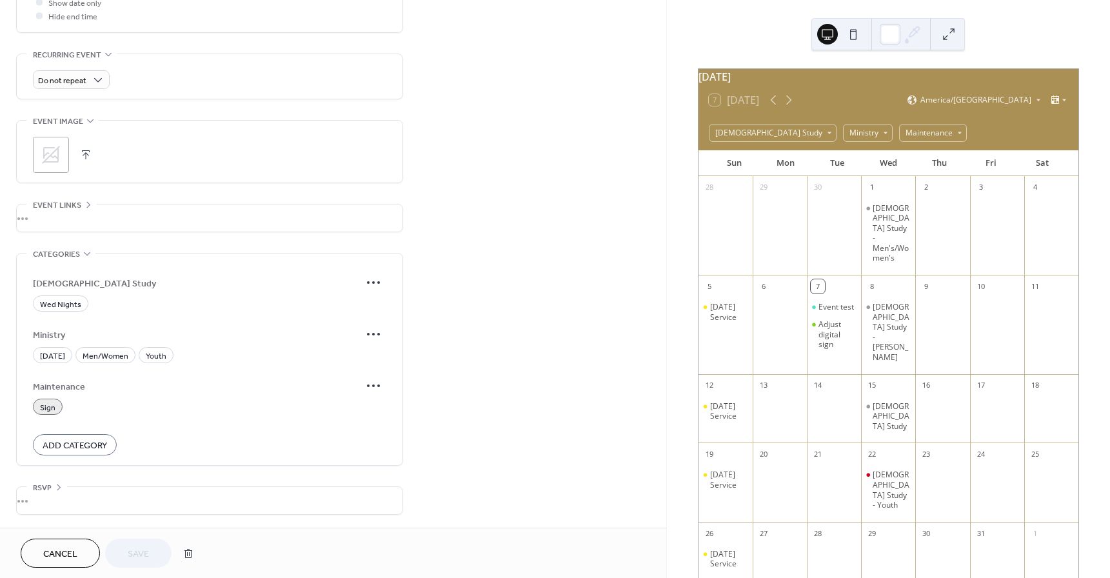
click at [91, 448] on span "Add Category" at bounding box center [75, 446] width 65 height 14
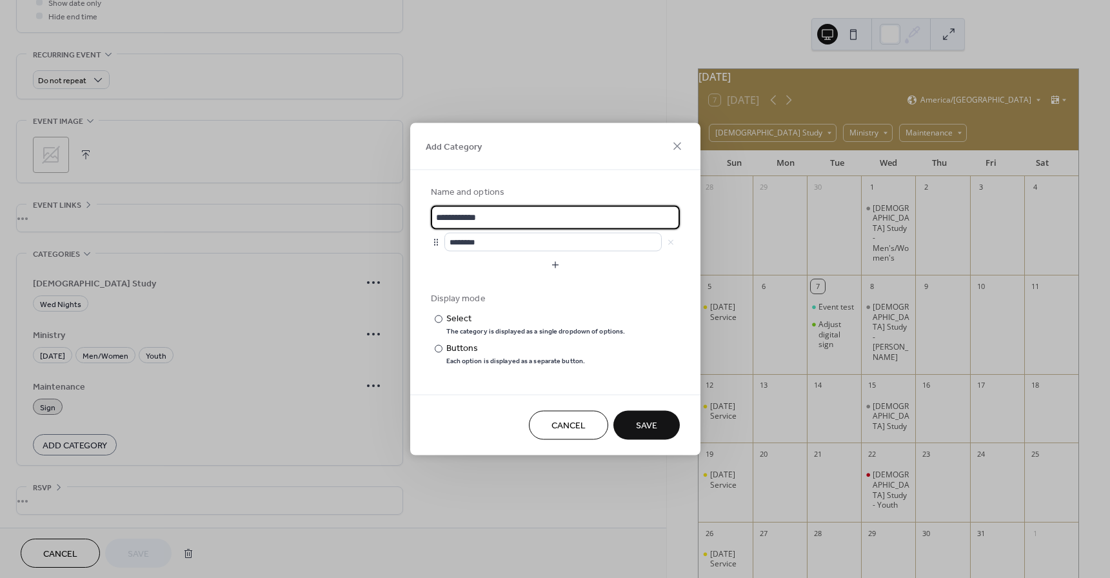
drag, startPoint x: 503, startPoint y: 216, endPoint x: 409, endPoint y: 215, distance: 94.2
click at [409, 215] on div "**********" at bounding box center [555, 289] width 1110 height 578
type input "*"
type input "*****"
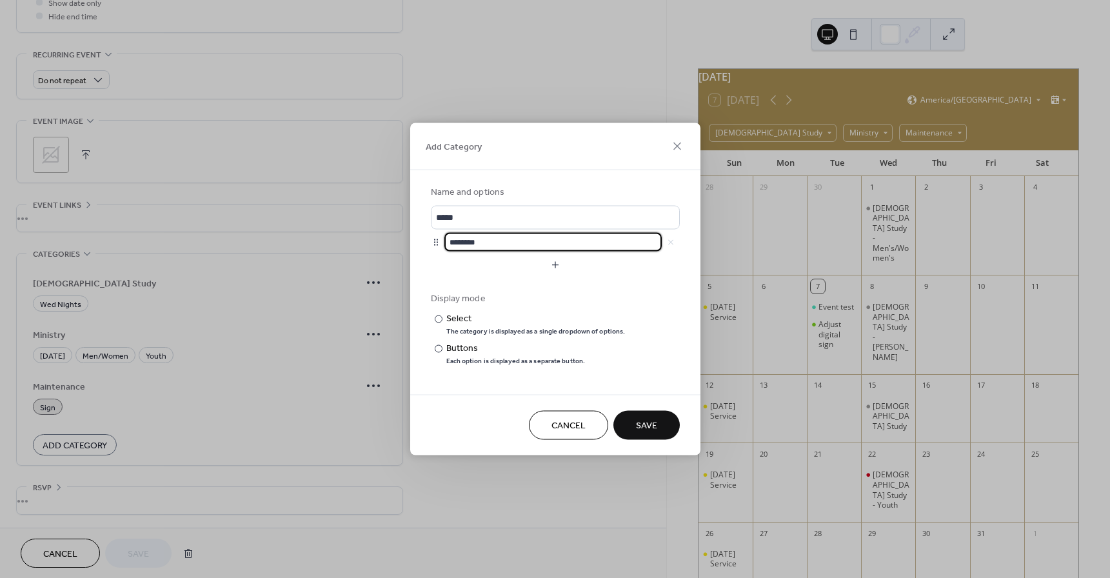
drag, startPoint x: 493, startPoint y: 243, endPoint x: 450, endPoint y: 243, distance: 43.2
click at [450, 243] on input "********" at bounding box center [552, 242] width 217 height 19
type input "*******"
click at [553, 261] on button "button" at bounding box center [555, 265] width 249 height 21
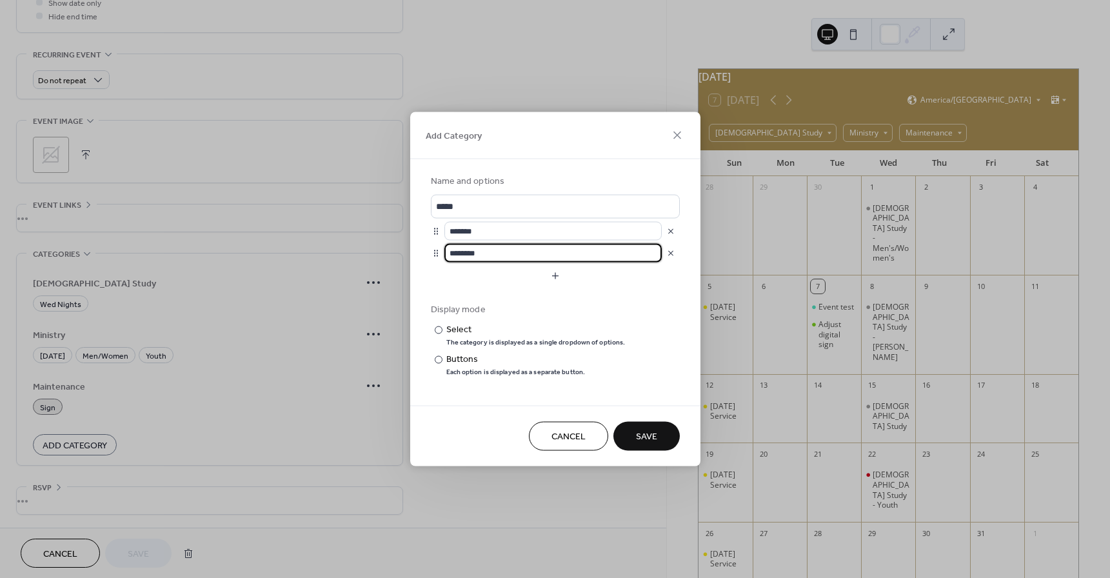
drag, startPoint x: 495, startPoint y: 254, endPoint x: 449, endPoint y: 252, distance: 45.8
click at [449, 252] on input "********" at bounding box center [552, 253] width 217 height 19
type input "**********"
click at [557, 274] on button "button" at bounding box center [555, 276] width 249 height 21
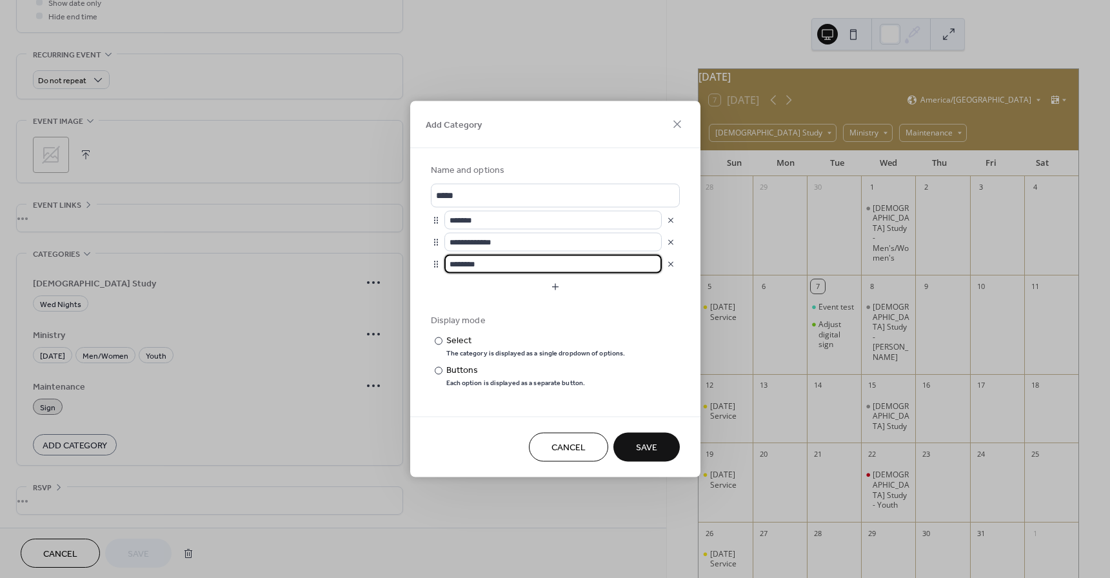
drag, startPoint x: 507, startPoint y: 266, endPoint x: 443, endPoint y: 263, distance: 63.9
click at [443, 263] on div "********" at bounding box center [555, 264] width 249 height 19
type input "********"
click at [649, 453] on span "Save" at bounding box center [646, 448] width 21 height 14
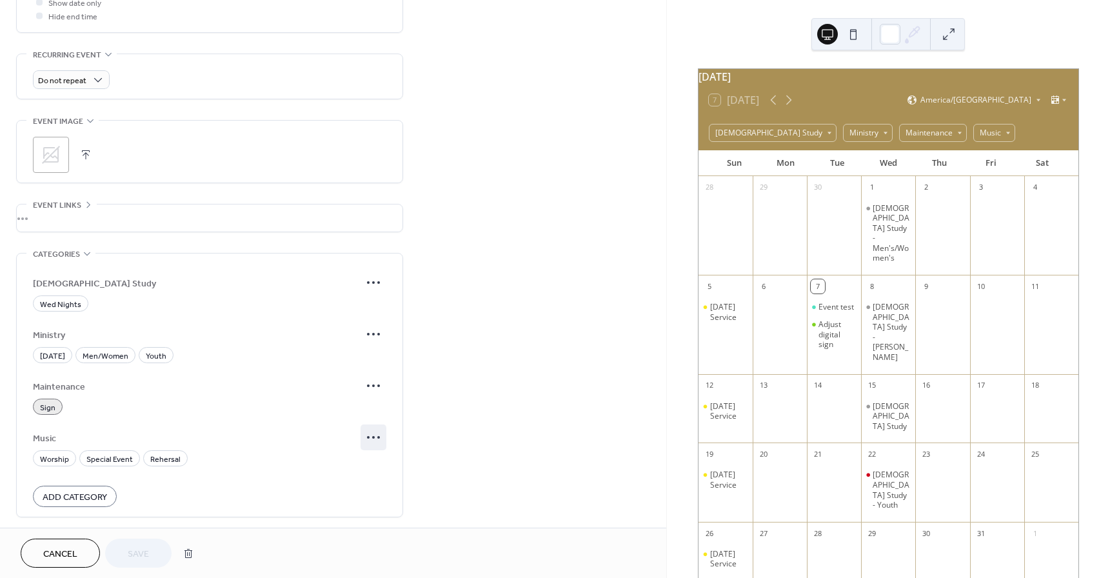
click at [377, 438] on icon at bounding box center [373, 437] width 21 height 21
click at [364, 462] on span "Edit" at bounding box center [361, 464] width 14 height 14
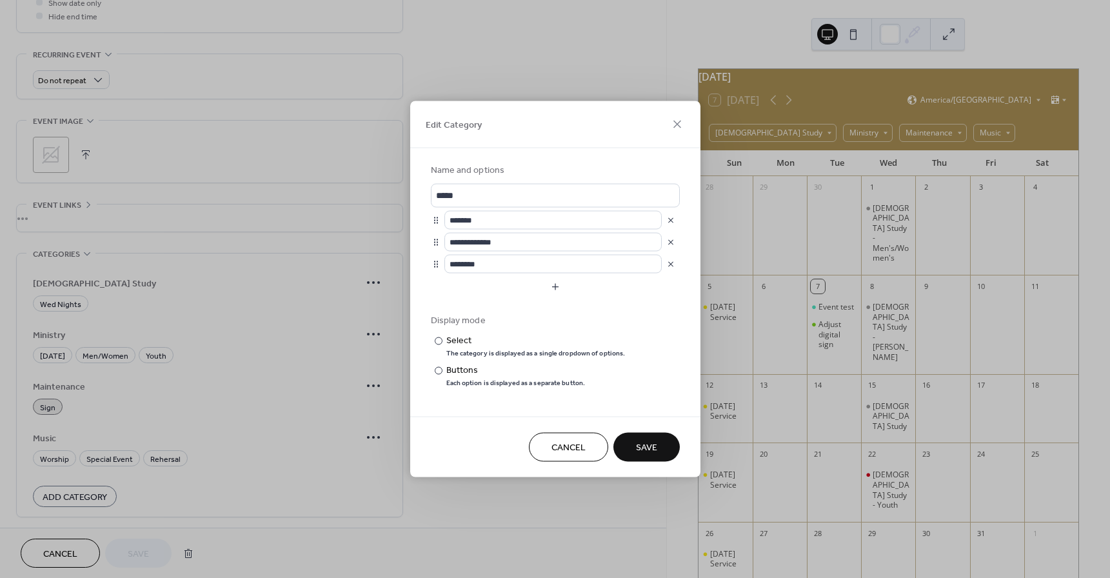
click at [557, 444] on span "Cancel" at bounding box center [569, 448] width 34 height 14
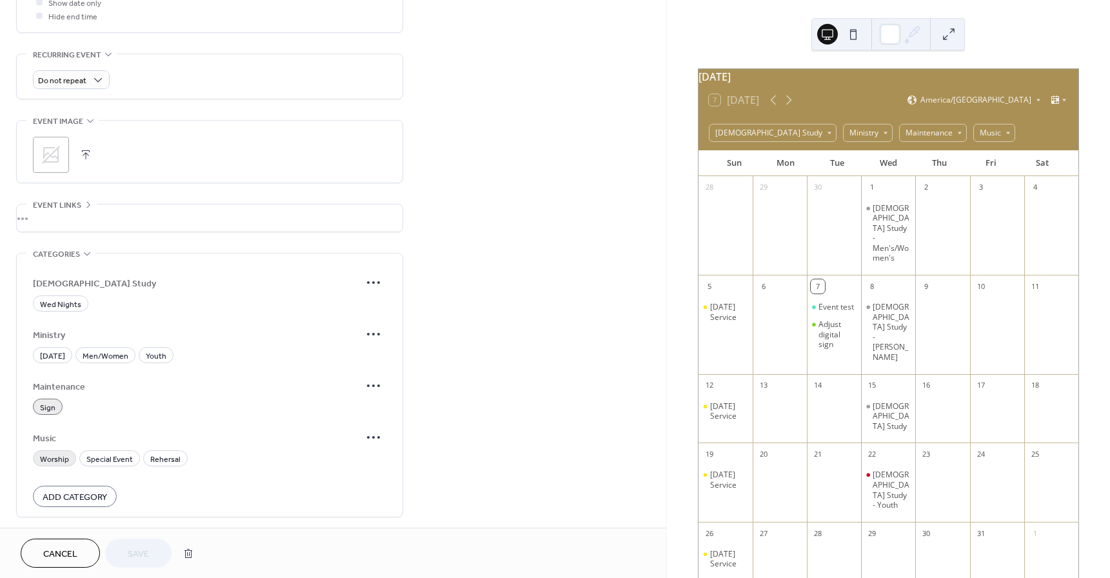
click at [56, 457] on span "Worship" at bounding box center [54, 460] width 29 height 14
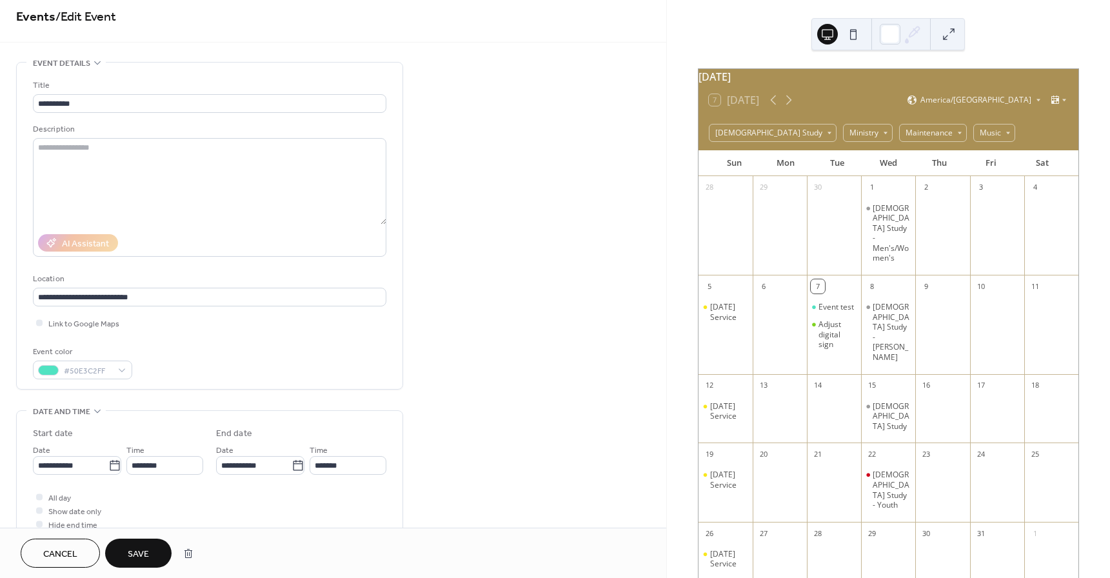
scroll to position [0, 0]
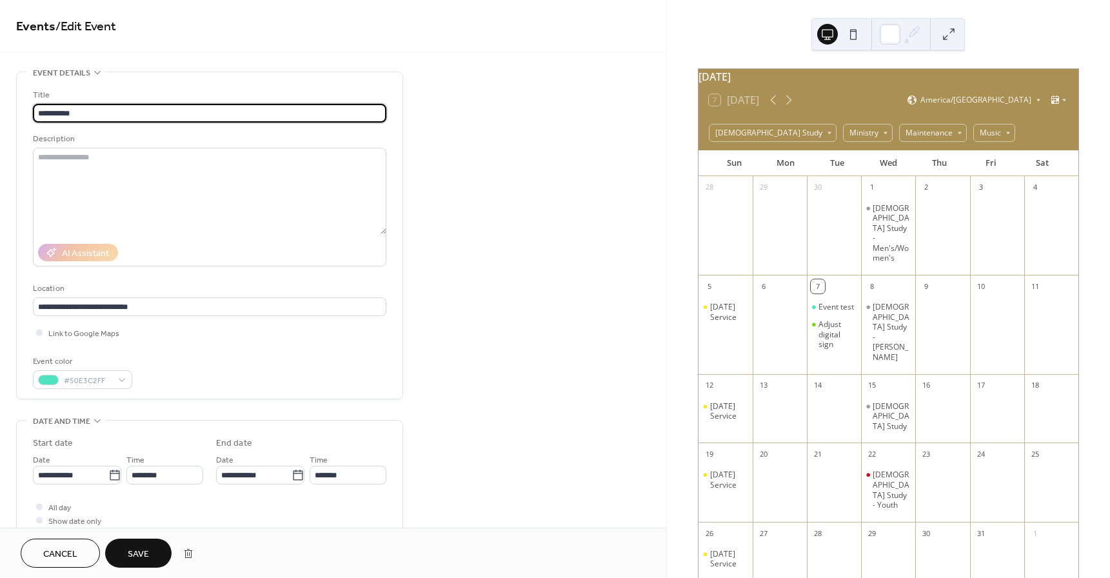
drag, startPoint x: 75, startPoint y: 112, endPoint x: 26, endPoint y: 112, distance: 49.0
click at [26, 112] on div "**********" at bounding box center [210, 235] width 386 height 326
type input "**********"
click at [124, 379] on div "#50E3C2FF" at bounding box center [82, 379] width 99 height 19
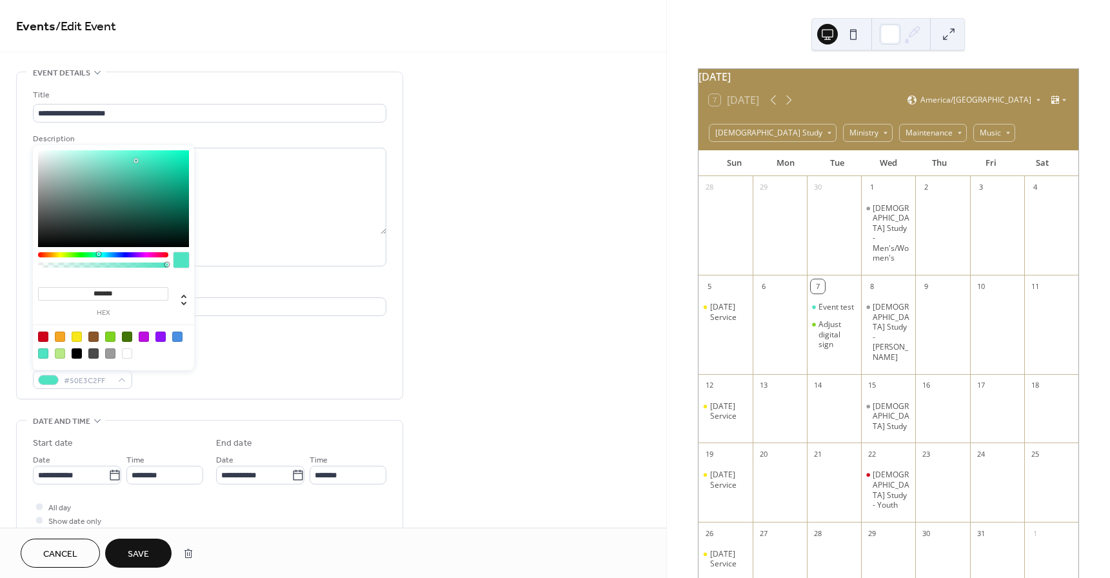
click at [129, 334] on div at bounding box center [127, 337] width 10 height 10
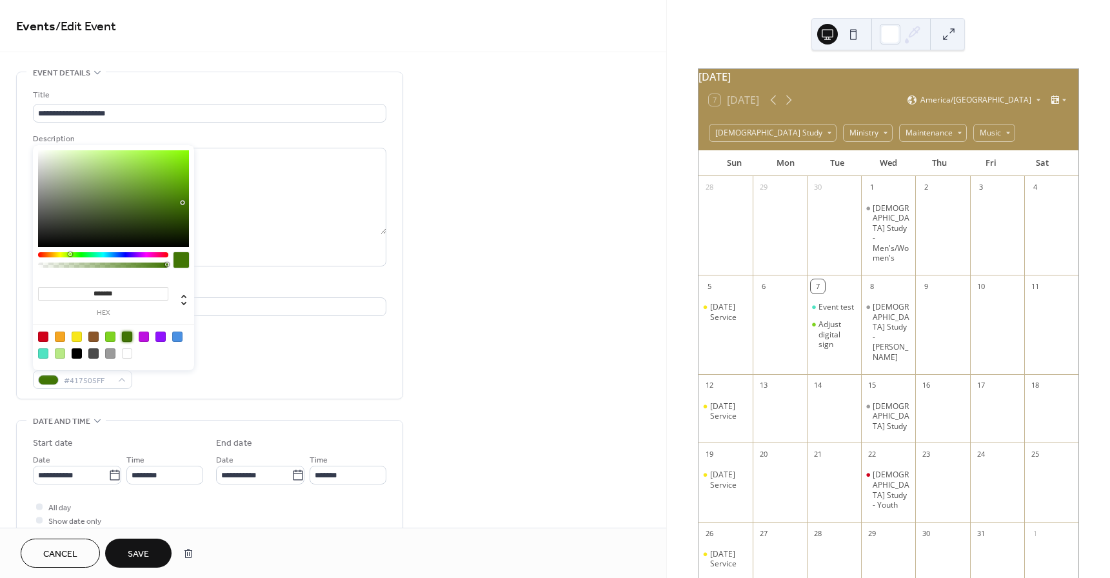
click at [165, 164] on div at bounding box center [113, 198] width 151 height 97
click at [177, 167] on div at bounding box center [113, 198] width 151 height 97
type input "*******"
click at [181, 177] on div at bounding box center [113, 198] width 151 height 97
click at [139, 549] on span "Save" at bounding box center [138, 555] width 21 height 14
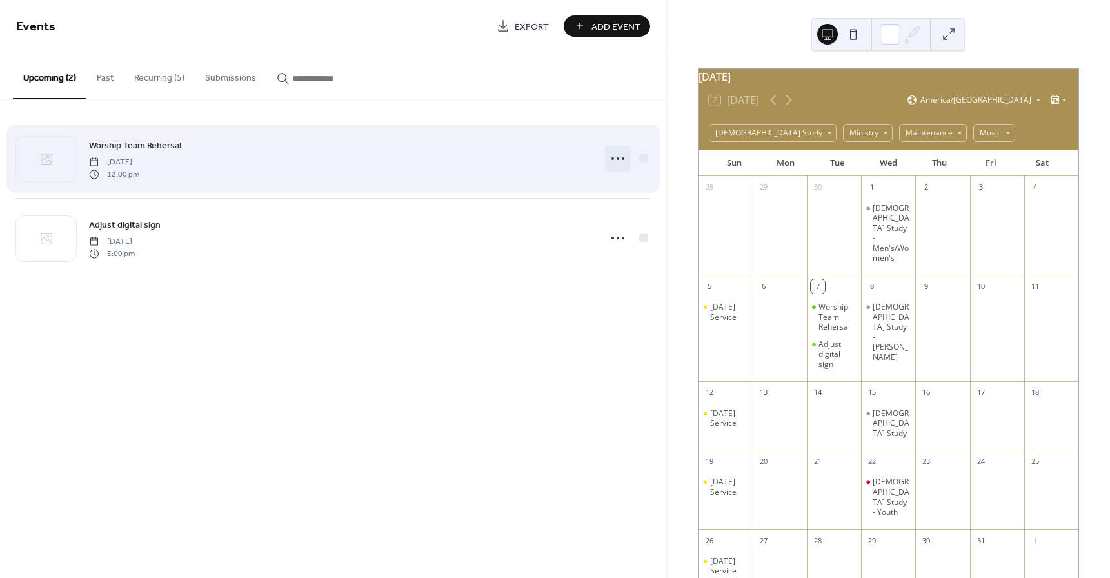
click at [623, 159] on circle at bounding box center [623, 158] width 3 height 3
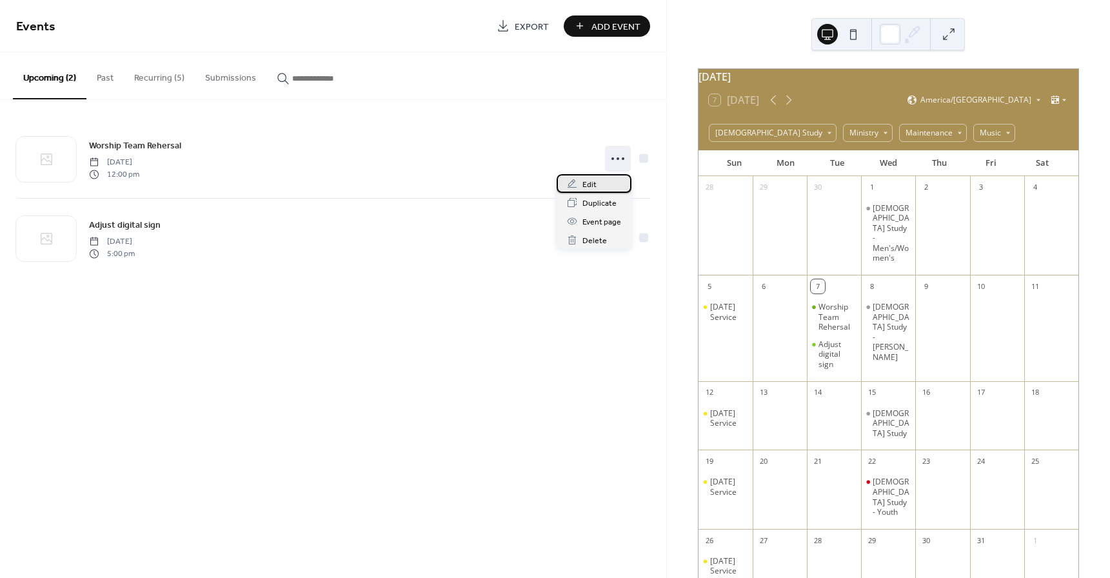
click at [589, 180] on span "Edit" at bounding box center [590, 185] width 14 height 14
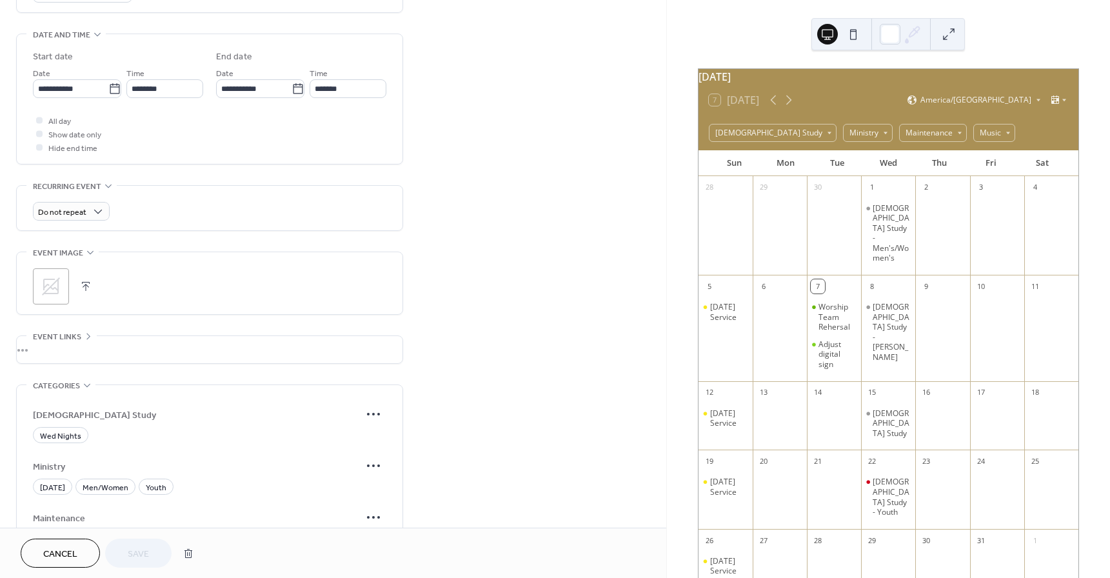
scroll to position [570, 0]
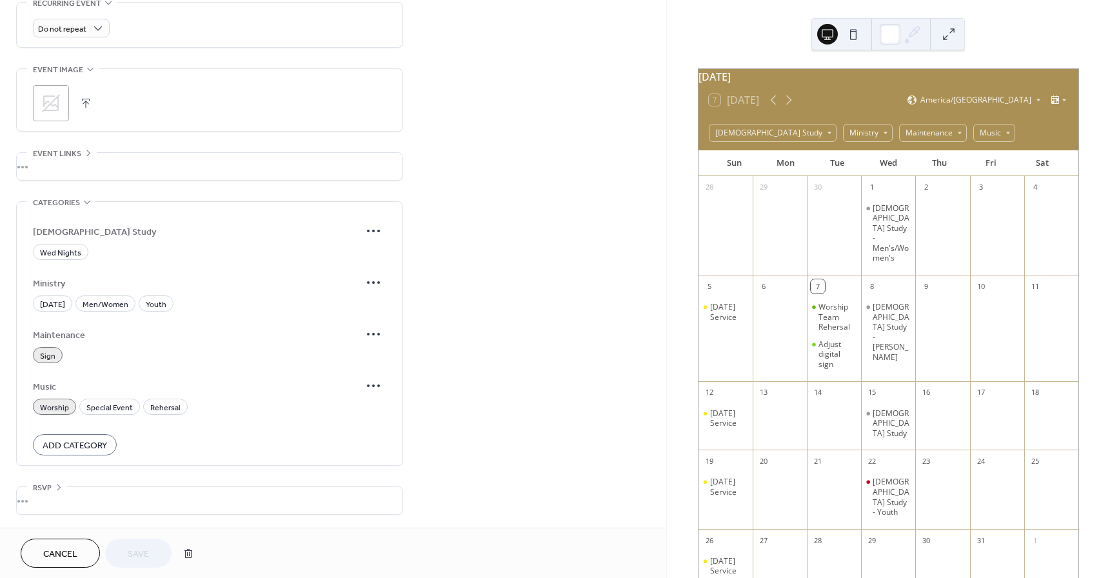
click at [50, 353] on span "Sign" at bounding box center [47, 357] width 15 height 14
click at [48, 407] on span "Worship" at bounding box center [54, 408] width 29 height 14
click at [166, 408] on span "Rehersal" at bounding box center [165, 408] width 30 height 14
click at [142, 555] on span "Save" at bounding box center [138, 555] width 21 height 14
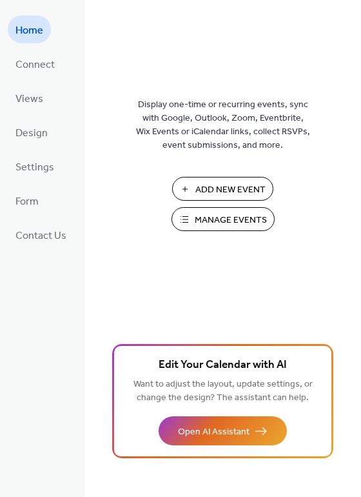
click at [228, 223] on span "Manage Events" at bounding box center [231, 221] width 72 height 14
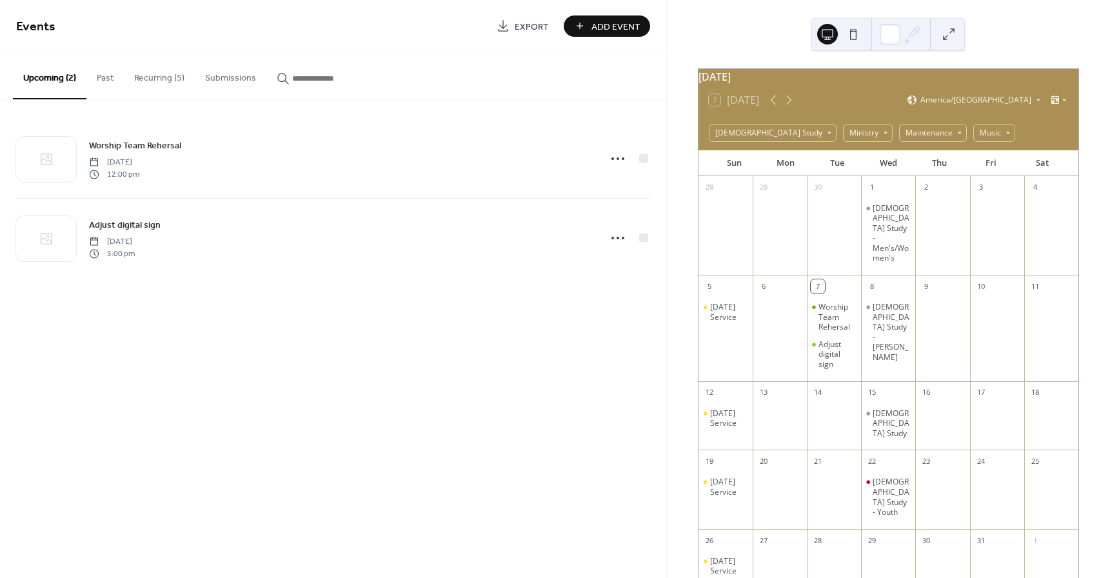
click at [148, 77] on button "Recurring (5)" at bounding box center [159, 75] width 71 height 46
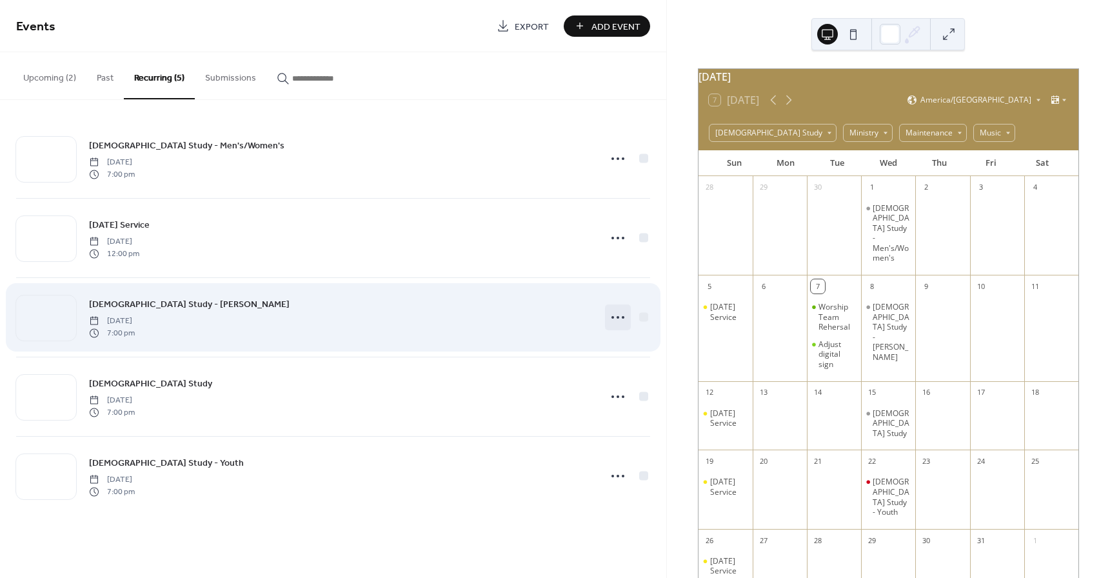
click at [617, 317] on circle at bounding box center [618, 317] width 3 height 3
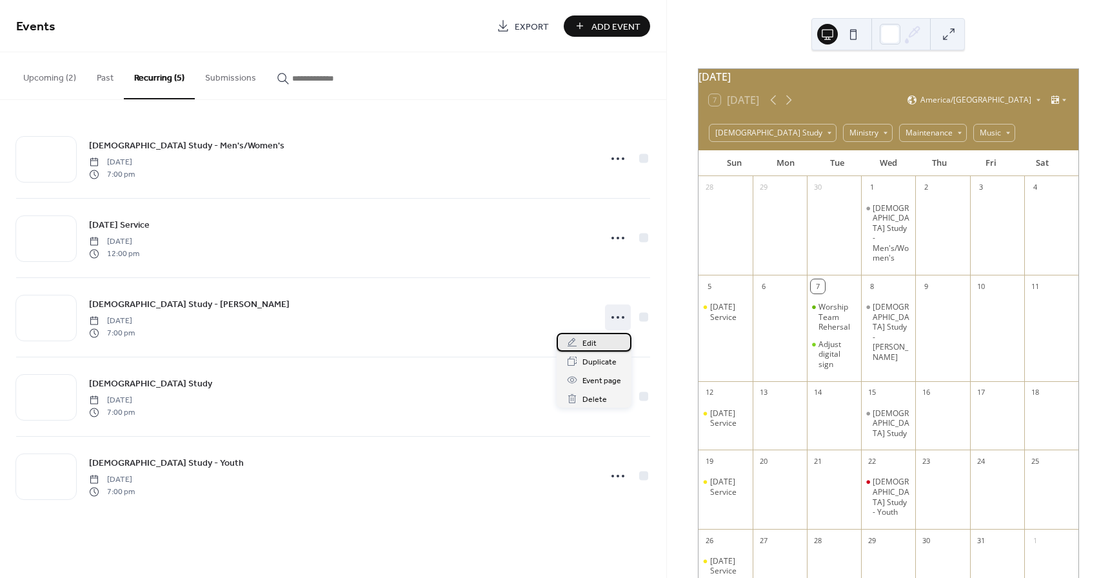
click at [589, 345] on span "Edit" at bounding box center [590, 344] width 14 height 14
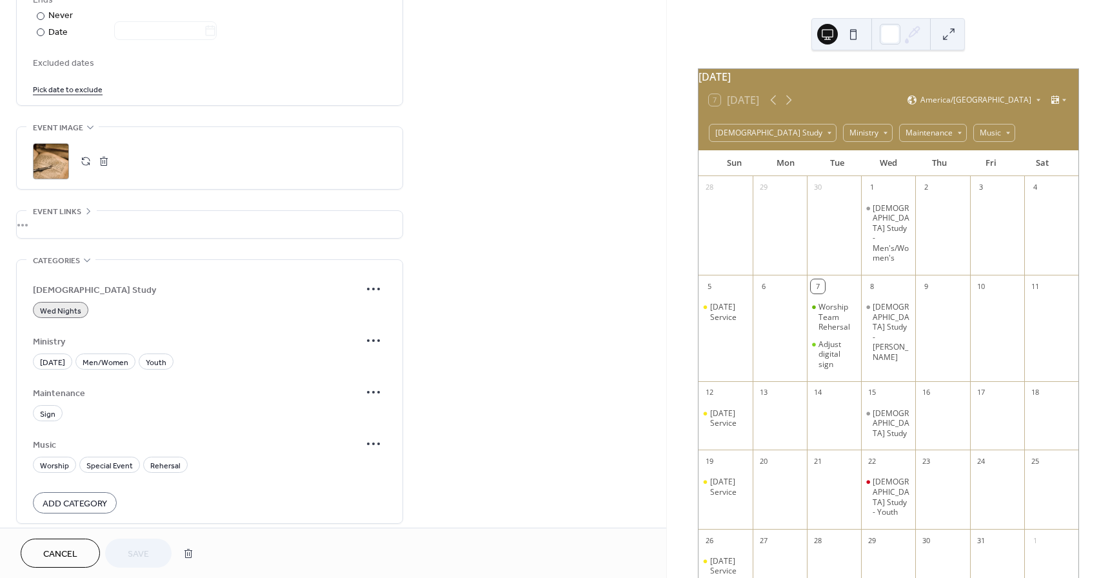
scroll to position [774, 0]
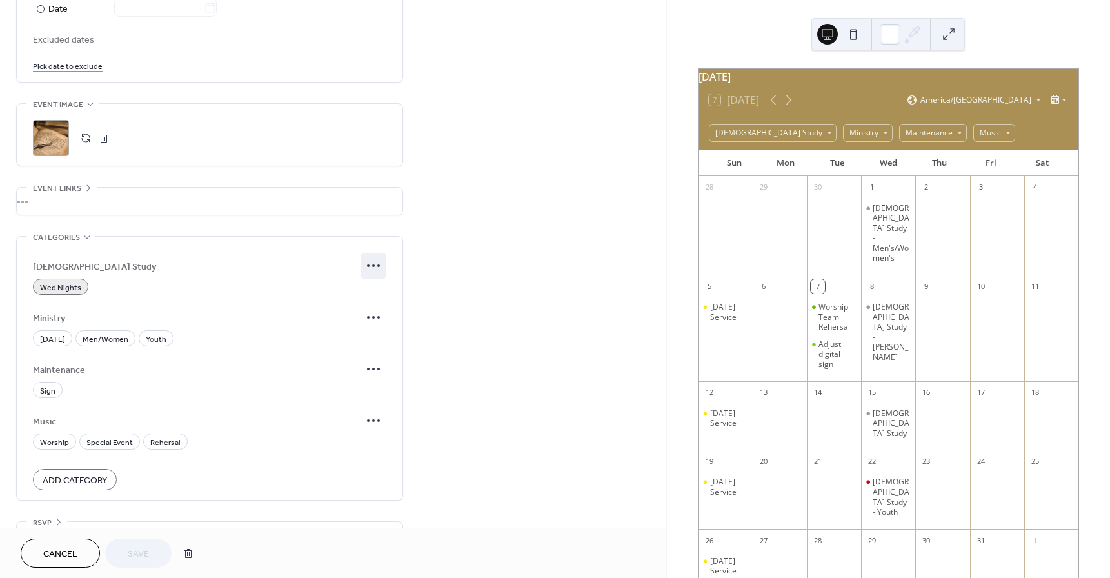
click at [379, 264] on icon at bounding box center [373, 265] width 21 height 21
click at [357, 287] on span "Edit" at bounding box center [361, 292] width 14 height 14
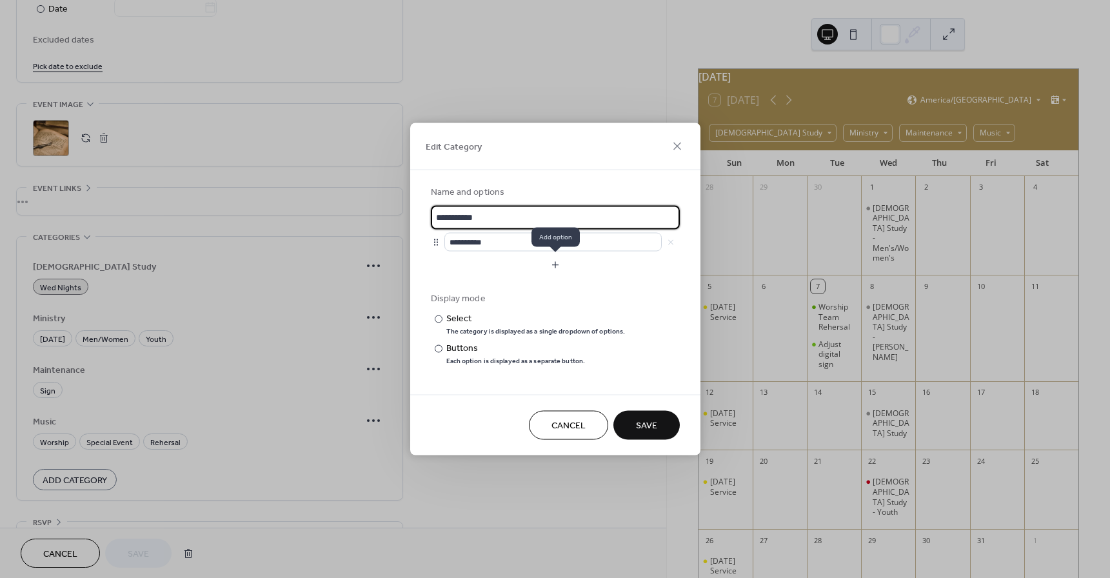
click at [555, 266] on button "button" at bounding box center [555, 265] width 249 height 21
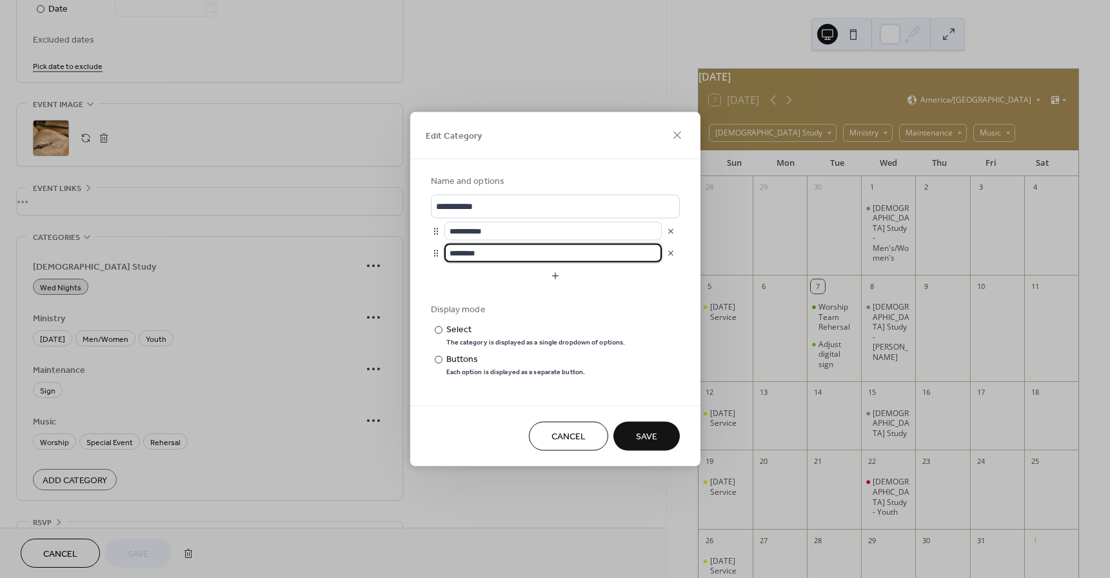
drag, startPoint x: 487, startPoint y: 250, endPoint x: 445, endPoint y: 250, distance: 41.9
click at [445, 250] on input "********" at bounding box center [552, 253] width 217 height 19
type input "*********"
click at [557, 275] on button "button" at bounding box center [555, 276] width 249 height 21
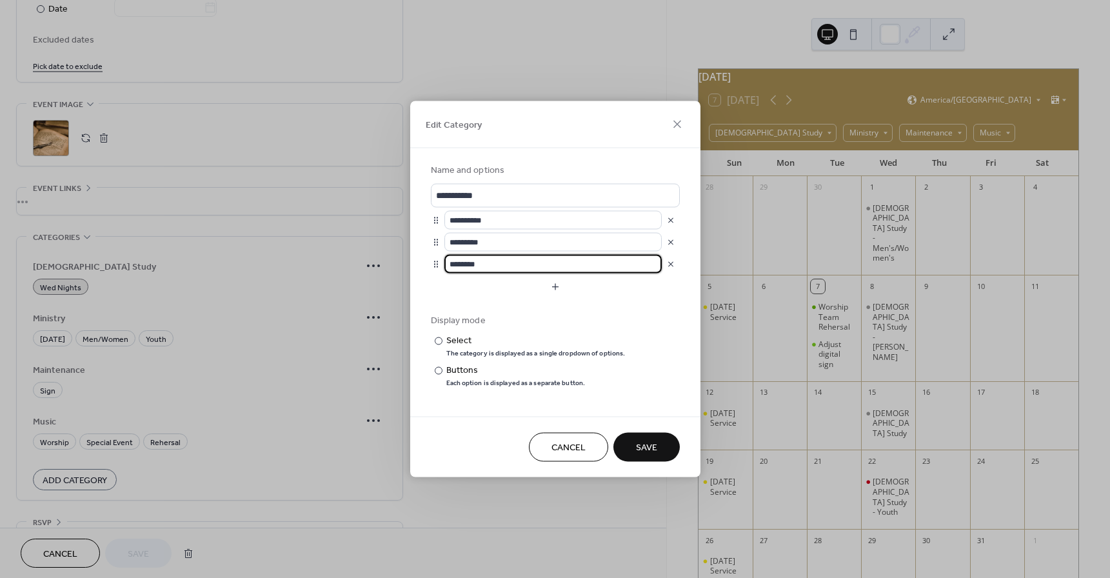
drag, startPoint x: 499, startPoint y: 266, endPoint x: 443, endPoint y: 263, distance: 56.3
click at [443, 263] on div "********" at bounding box center [555, 264] width 249 height 19
type input "*****"
click at [647, 320] on div "Display mode" at bounding box center [554, 321] width 246 height 14
click at [646, 450] on span "Save" at bounding box center [646, 448] width 21 height 14
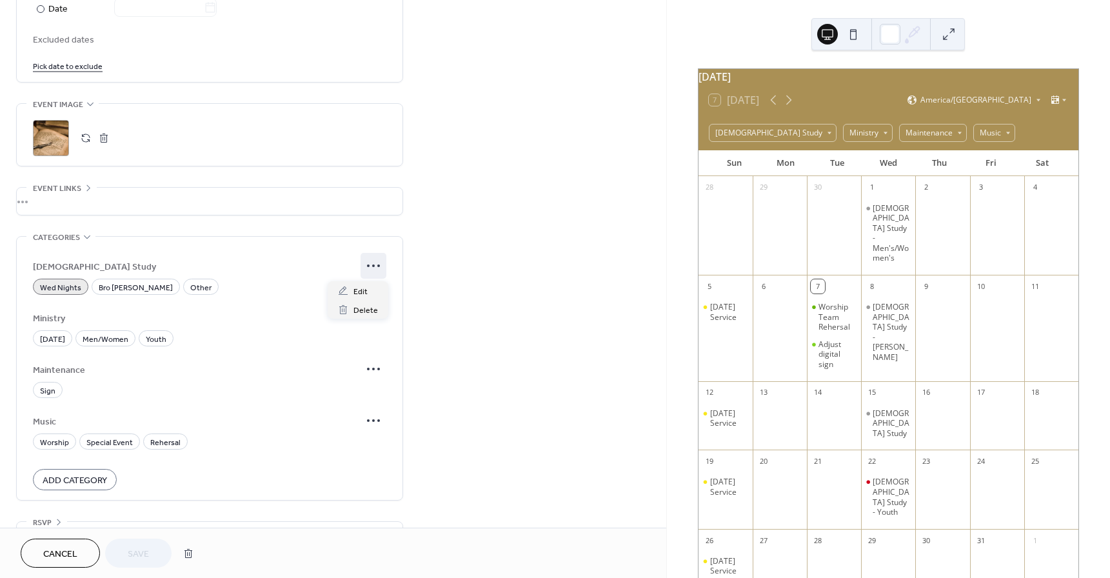
click at [370, 263] on icon at bounding box center [373, 265] width 21 height 21
click at [364, 288] on span "Edit" at bounding box center [361, 292] width 14 height 14
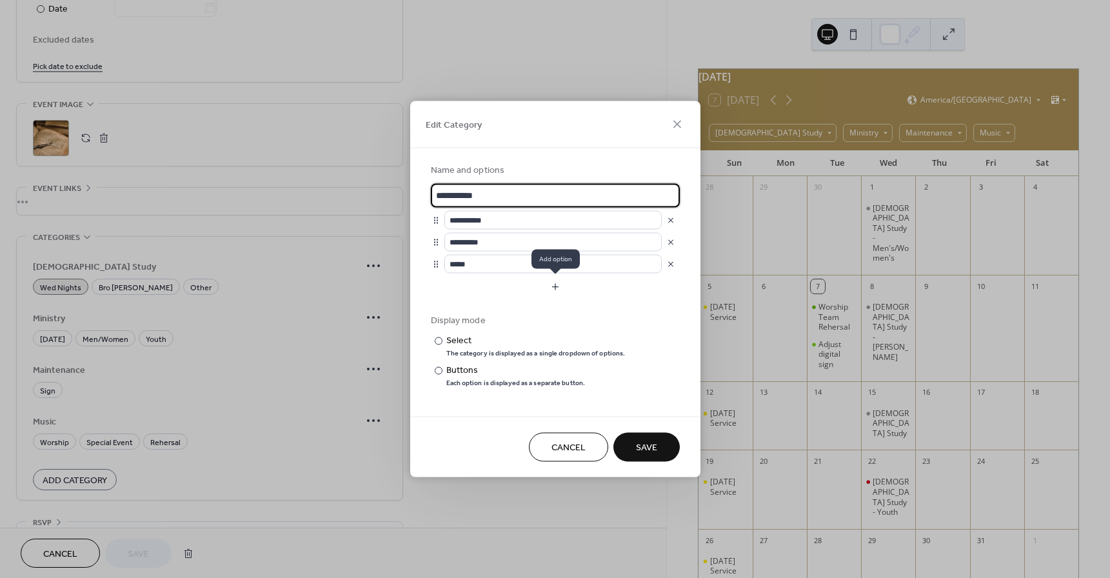
click at [559, 285] on button "button" at bounding box center [555, 287] width 249 height 21
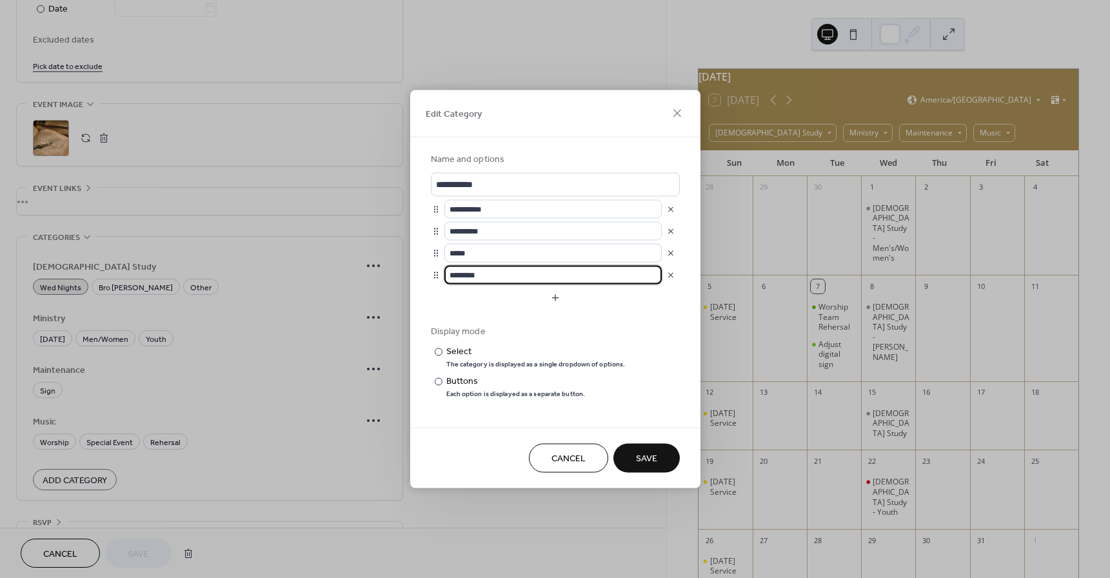
drag, startPoint x: 488, startPoint y: 277, endPoint x: 402, endPoint y: 275, distance: 86.5
click at [402, 275] on div "**********" at bounding box center [555, 289] width 1110 height 578
type input "**********"
click at [650, 455] on span "Save" at bounding box center [646, 459] width 21 height 14
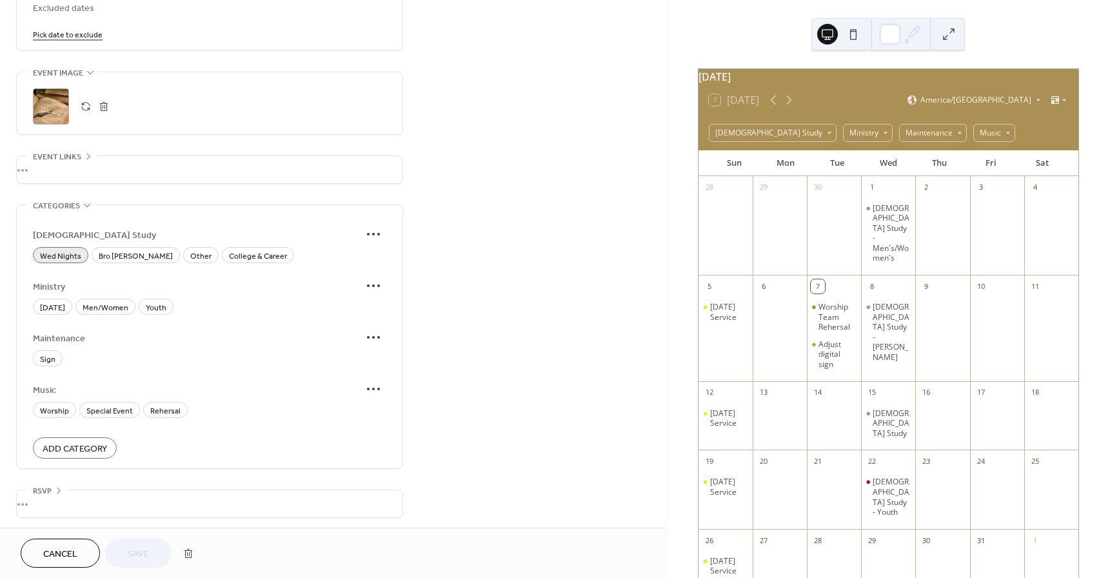
scroll to position [809, 0]
click at [119, 249] on span "Bro Lance" at bounding box center [136, 253] width 74 height 14
click at [77, 251] on span "Wed Nights" at bounding box center [60, 253] width 41 height 14
click at [64, 250] on span "Wed Nights" at bounding box center [60, 253] width 41 height 14
click at [144, 555] on span "Save" at bounding box center [138, 555] width 21 height 14
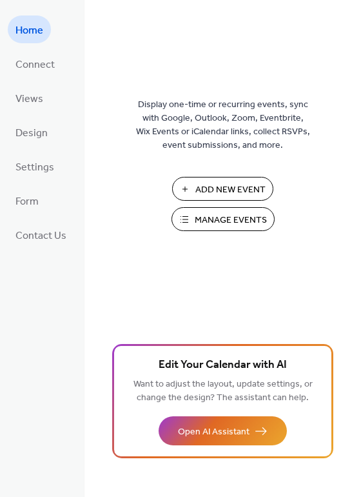
click at [208, 187] on span "Add New Event" at bounding box center [230, 190] width 70 height 14
click at [223, 218] on span "Manage Events" at bounding box center [231, 221] width 72 height 14
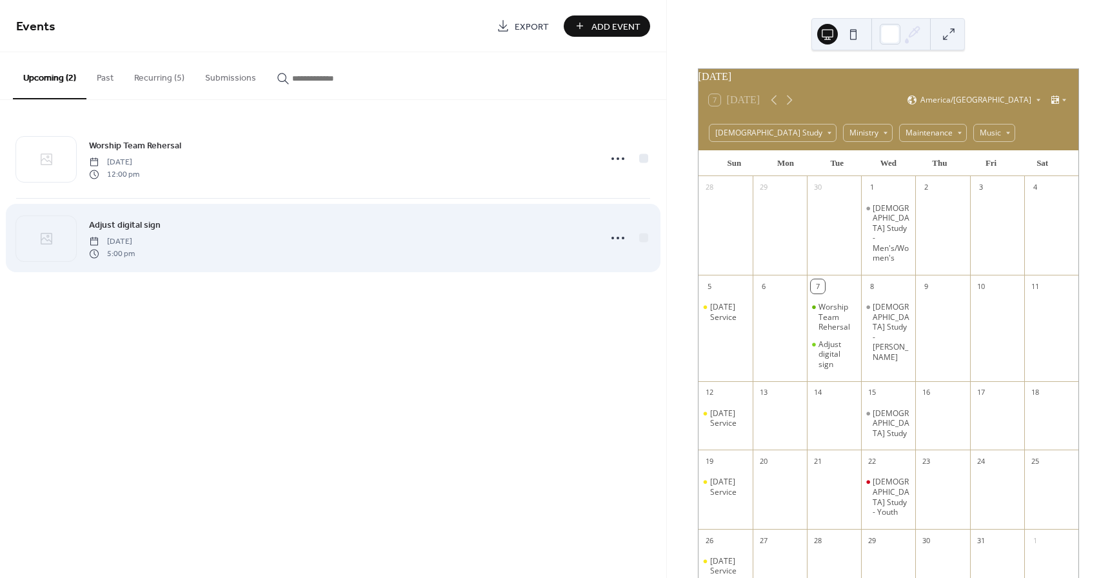
drag, startPoint x: 841, startPoint y: 295, endPoint x: 335, endPoint y: 274, distance: 505.6
click at [335, 274] on div "Adjust digital sign [DATE] 5:00 pm" at bounding box center [333, 238] width 634 height 79
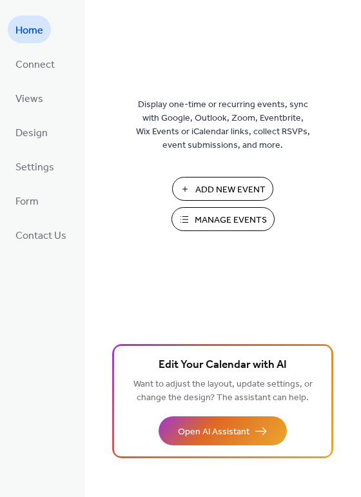
click at [193, 185] on button "Add New Event" at bounding box center [222, 189] width 101 height 24
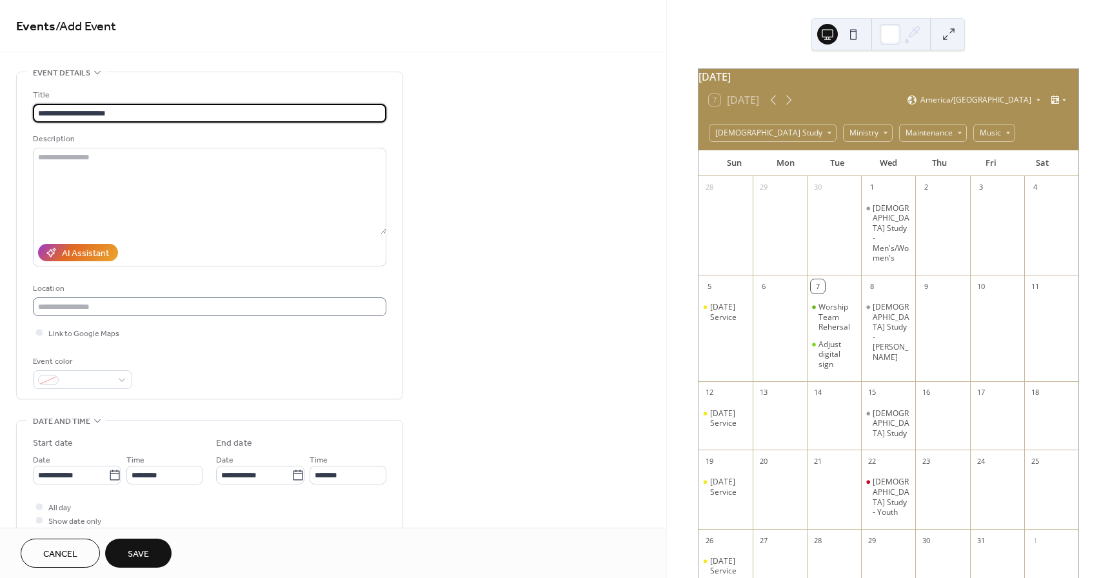
type input "**********"
click at [119, 308] on input "text" at bounding box center [210, 306] width 354 height 19
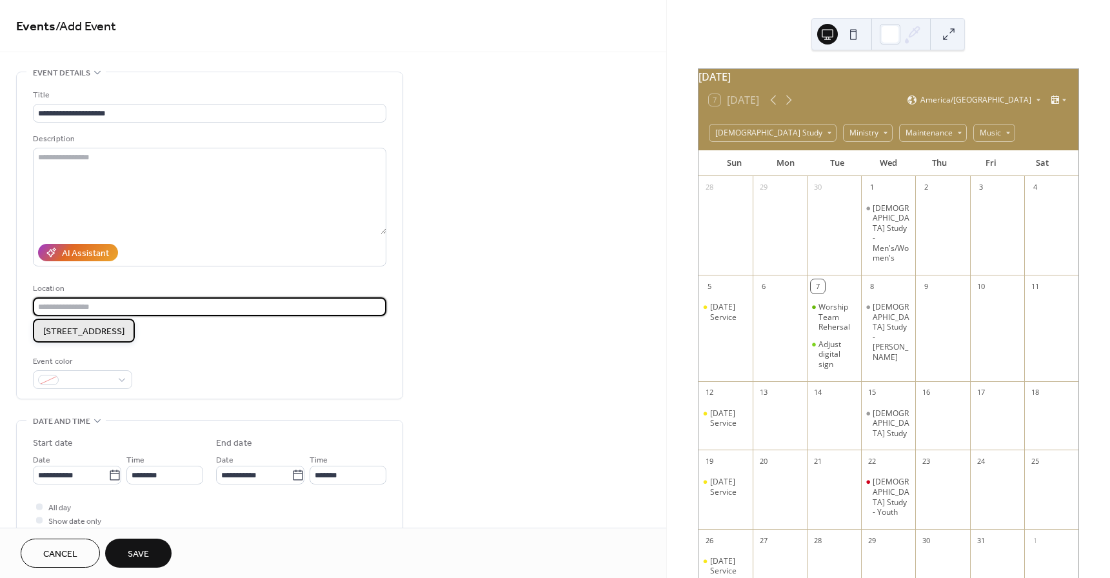
click at [107, 328] on span "[STREET_ADDRESS]" at bounding box center [83, 332] width 81 height 14
type input "**********"
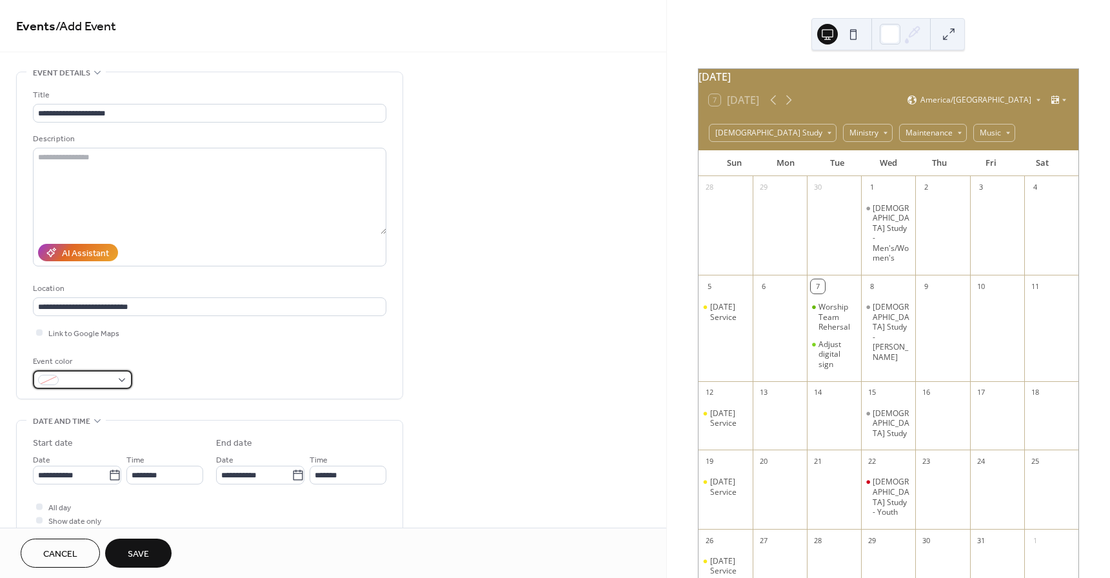
click at [120, 373] on div at bounding box center [82, 379] width 99 height 19
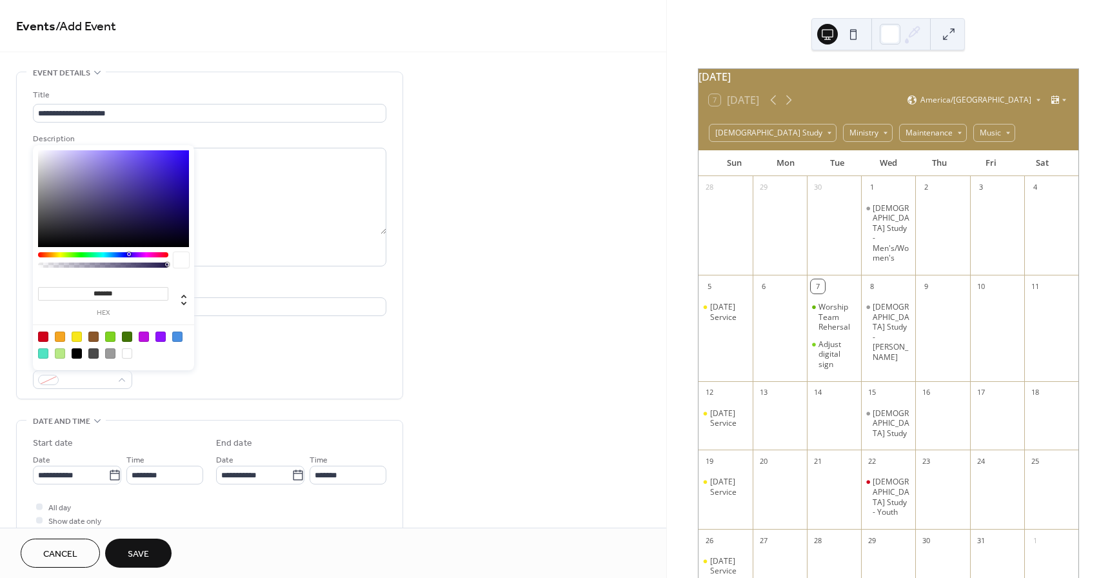
click at [40, 335] on div at bounding box center [43, 337] width 10 height 10
type input "*******"
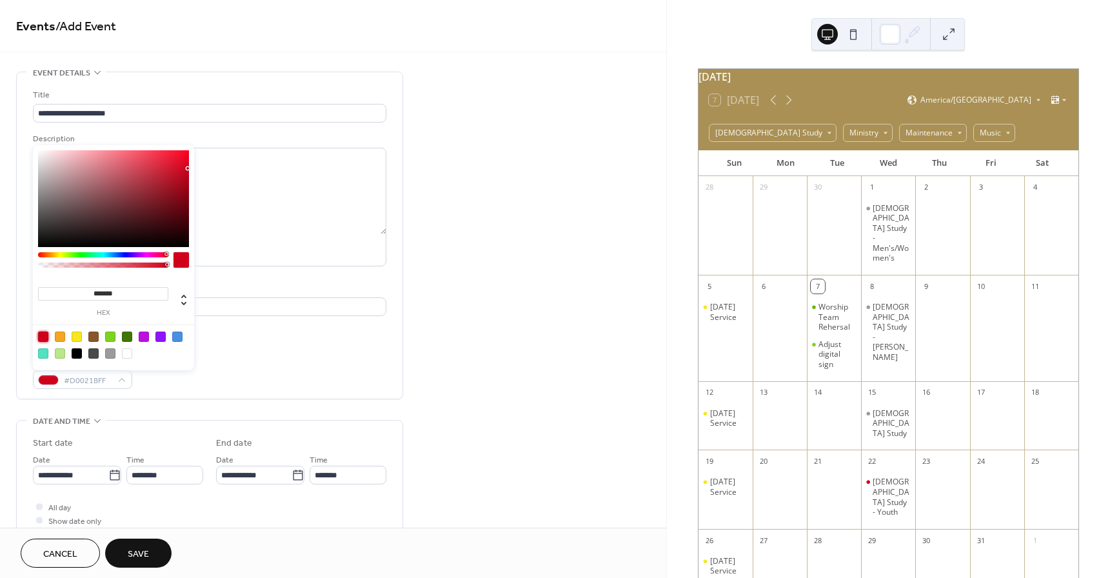
click at [247, 354] on div "**********" at bounding box center [210, 238] width 354 height 301
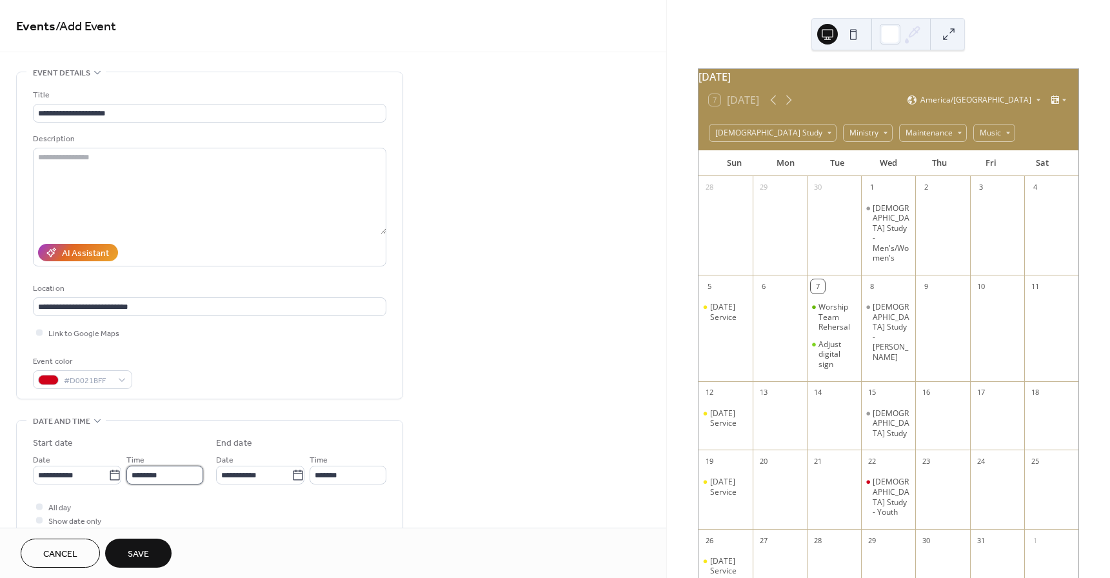
click at [139, 475] on input "********" at bounding box center [164, 475] width 77 height 19
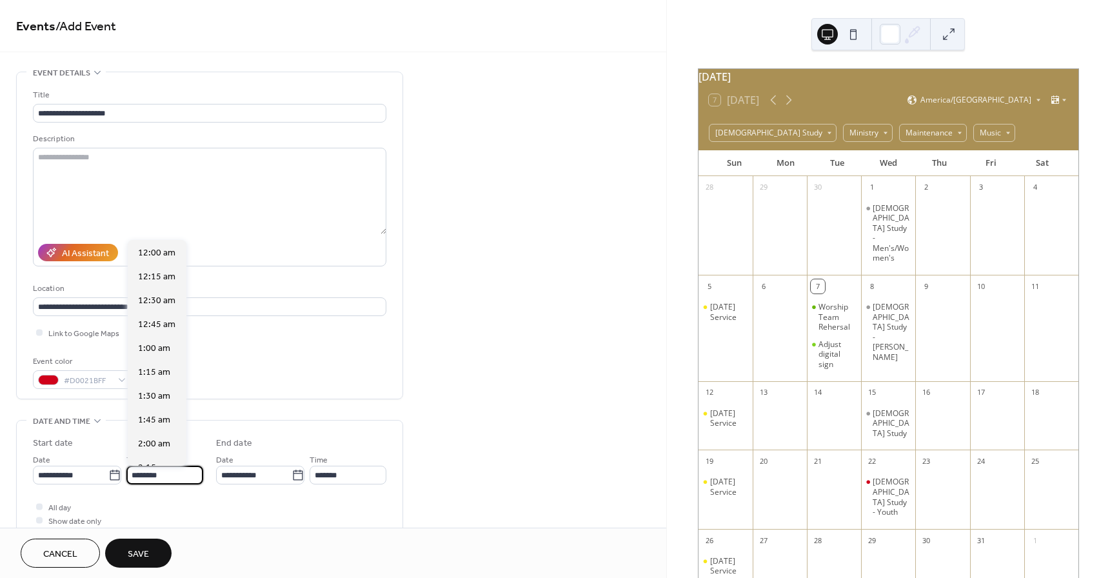
scroll to position [1146, 0]
drag, startPoint x: 139, startPoint y: 475, endPoint x: 132, endPoint y: 473, distance: 8.0
click at [132, 473] on input "********" at bounding box center [164, 475] width 77 height 19
type input "*******"
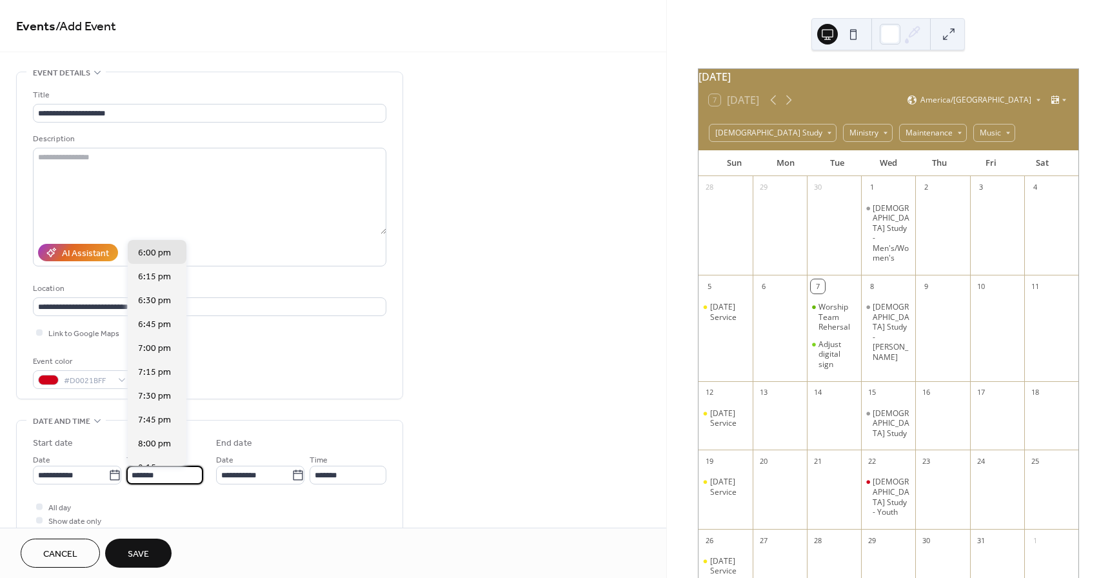
click at [281, 508] on div "All day Show date only Hide end time" at bounding box center [210, 520] width 354 height 41
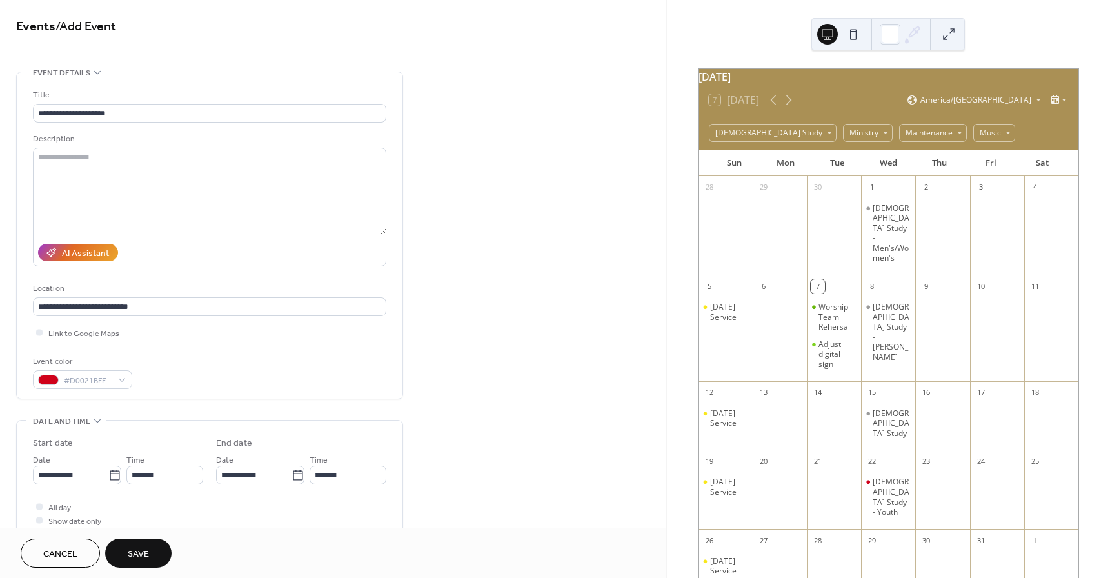
type input "*******"
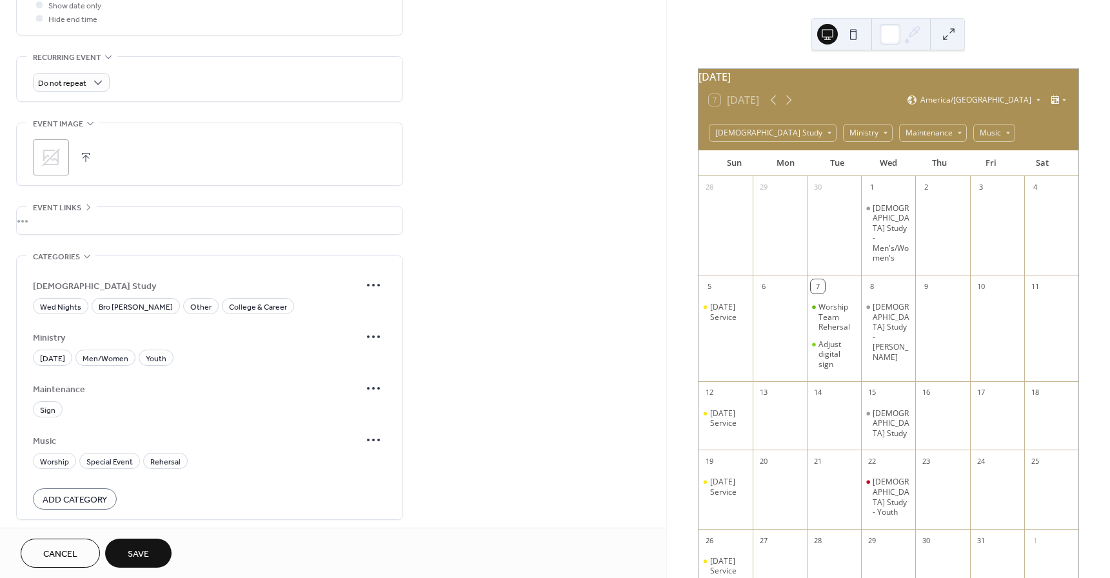
scroll to position [516, 0]
click at [92, 493] on span "Add Category" at bounding box center [75, 500] width 65 height 14
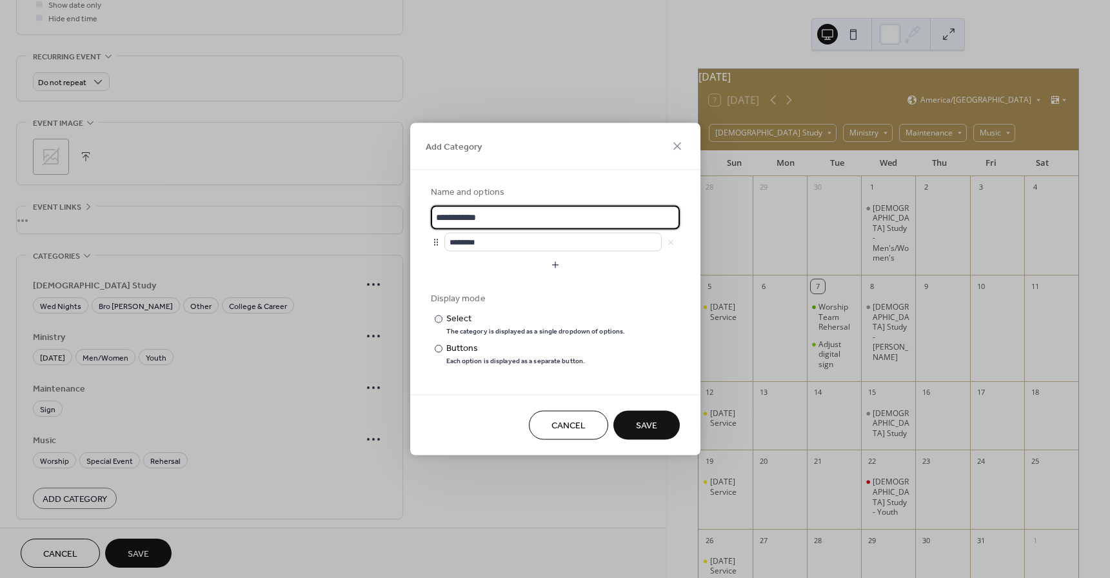
scroll to position [2, 0]
drag, startPoint x: 499, startPoint y: 219, endPoint x: 406, endPoint y: 224, distance: 93.0
click at [406, 224] on div "**********" at bounding box center [555, 289] width 1110 height 578
type input "*********"
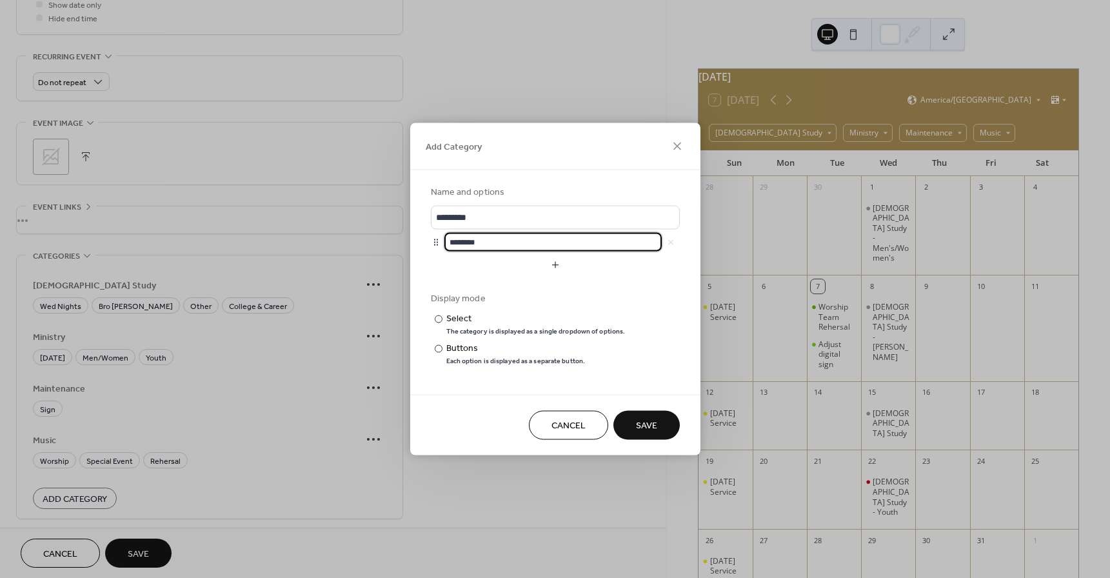
scroll to position [0, 0]
drag, startPoint x: 489, startPoint y: 244, endPoint x: 443, endPoint y: 244, distance: 46.5
click at [443, 244] on div "********" at bounding box center [555, 242] width 249 height 19
type input "**********"
click at [553, 263] on button "button" at bounding box center [555, 265] width 249 height 21
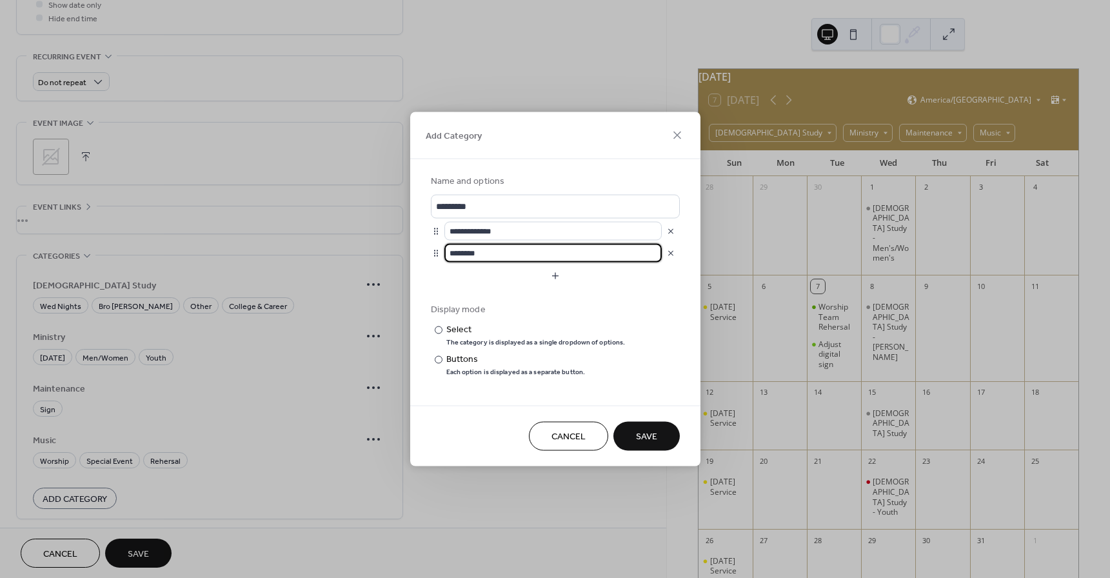
drag, startPoint x: 493, startPoint y: 252, endPoint x: 446, endPoint y: 250, distance: 47.1
click at [446, 250] on input "********" at bounding box center [552, 253] width 217 height 19
type input "***"
click at [659, 433] on button "Save" at bounding box center [646, 436] width 66 height 29
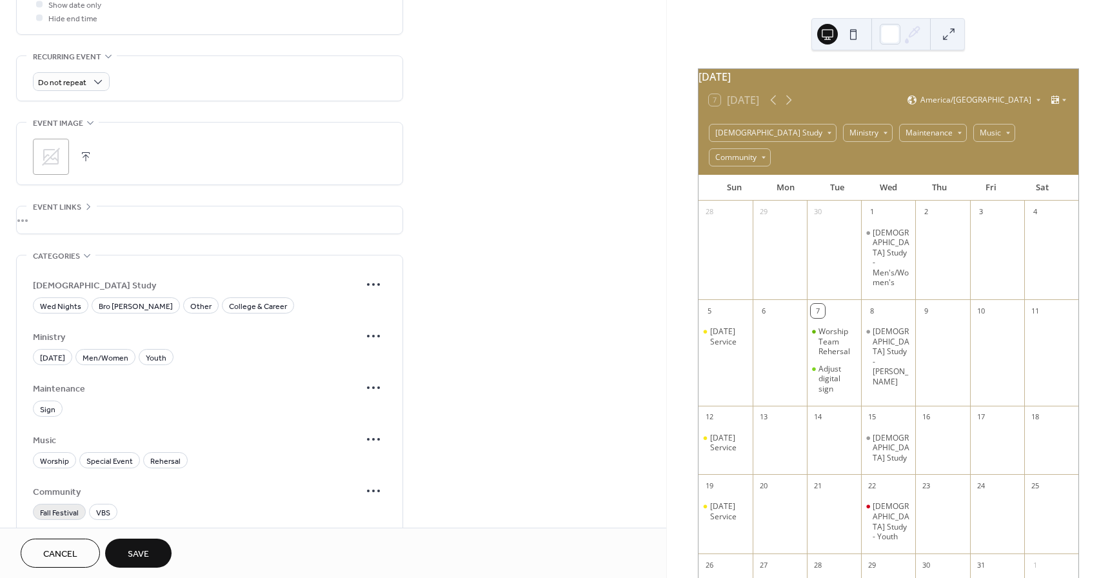
click at [59, 513] on span "Fall Festival" at bounding box center [59, 513] width 39 height 14
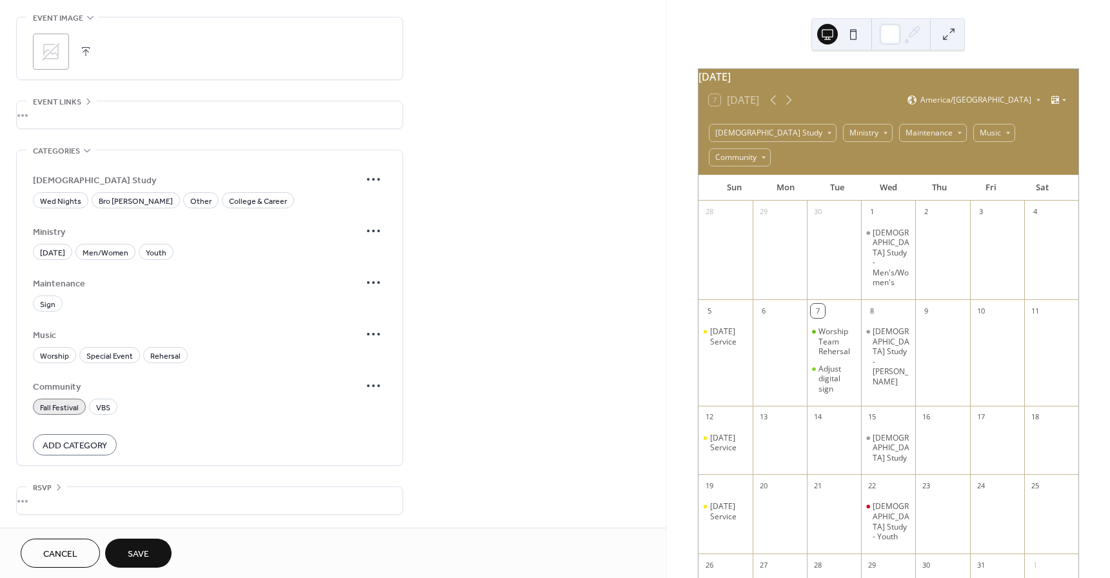
click at [139, 550] on span "Save" at bounding box center [138, 555] width 21 height 14
